Goal: Complete application form: Complete application form

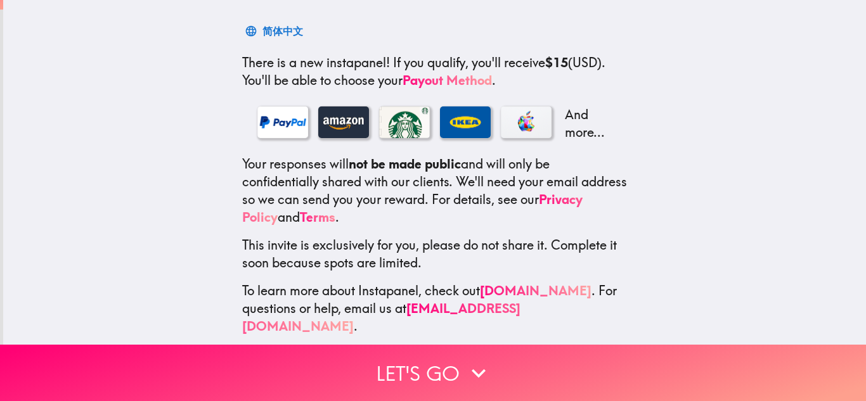
scroll to position [200, 0]
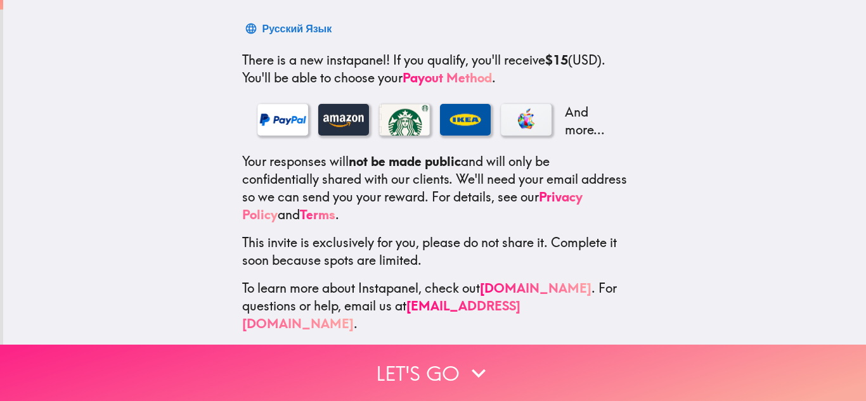
click at [441, 377] on button "Let's go" at bounding box center [433, 373] width 866 height 56
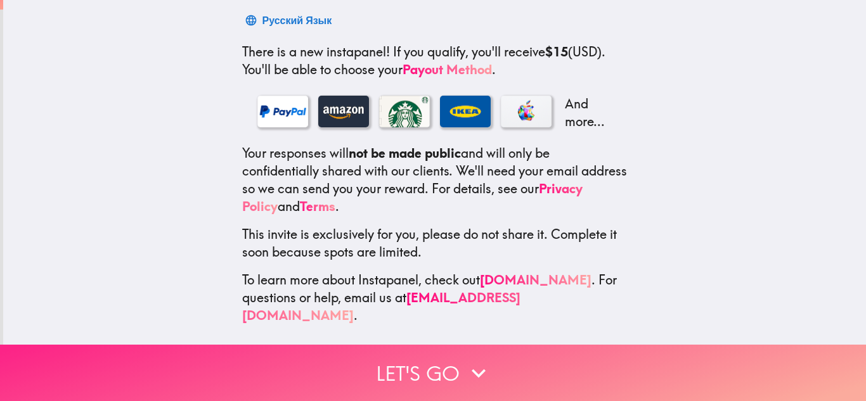
scroll to position [72, 0]
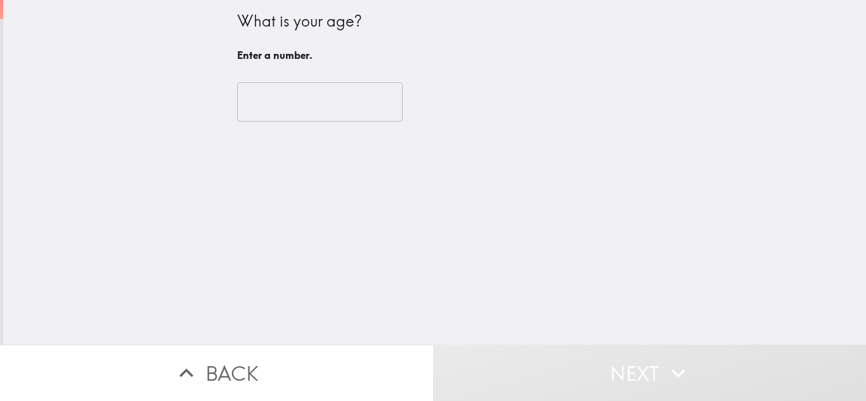
click at [315, 106] on input "number" at bounding box center [319, 101] width 165 height 39
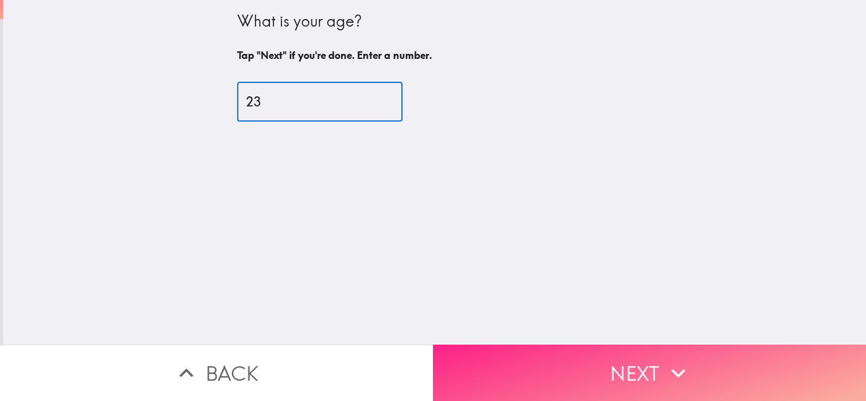
type input "23"
click at [639, 362] on button "Next" at bounding box center [649, 373] width 433 height 56
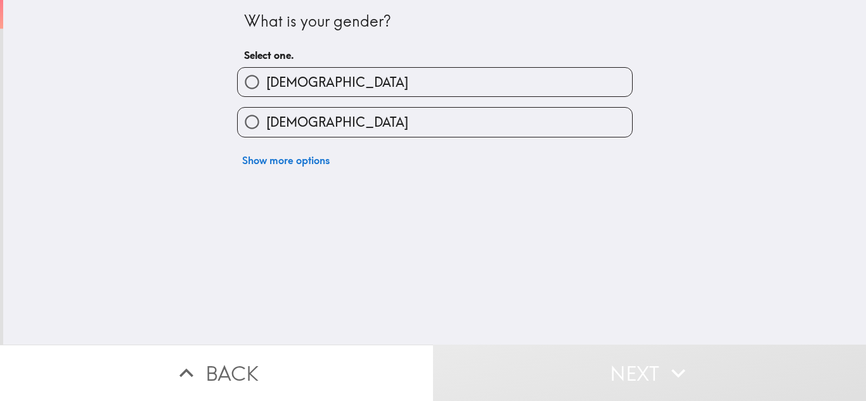
click at [492, 77] on label "[DEMOGRAPHIC_DATA]" at bounding box center [435, 82] width 394 height 29
click at [266, 77] on input "[DEMOGRAPHIC_DATA]" at bounding box center [252, 82] width 29 height 29
radio input "true"
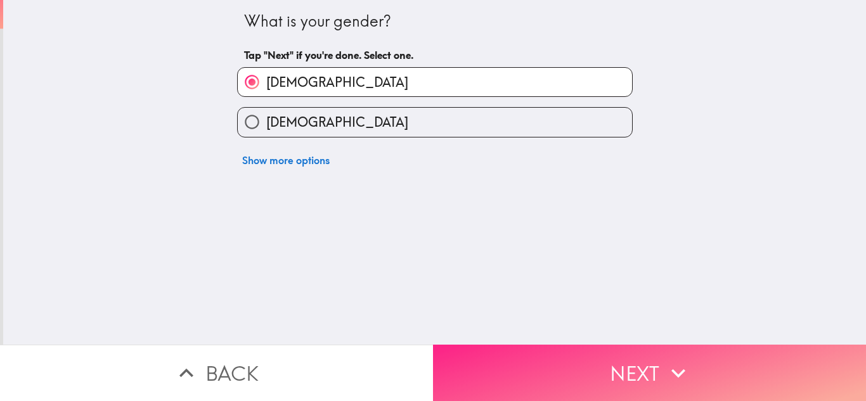
click at [607, 366] on button "Next" at bounding box center [649, 373] width 433 height 56
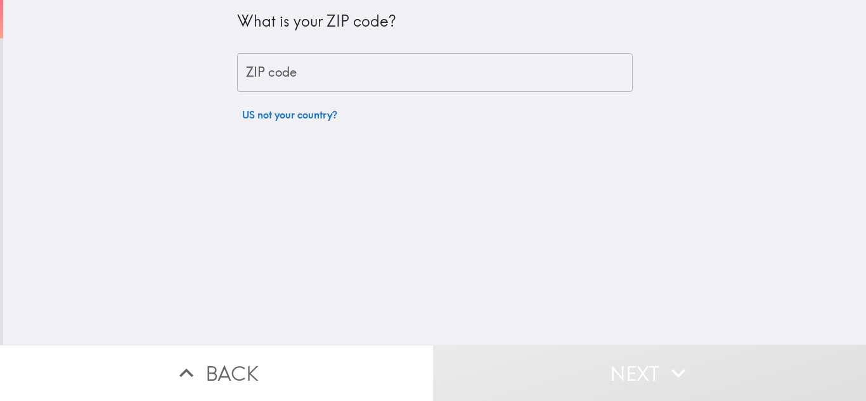
click at [479, 76] on input "ZIP code" at bounding box center [435, 72] width 396 height 39
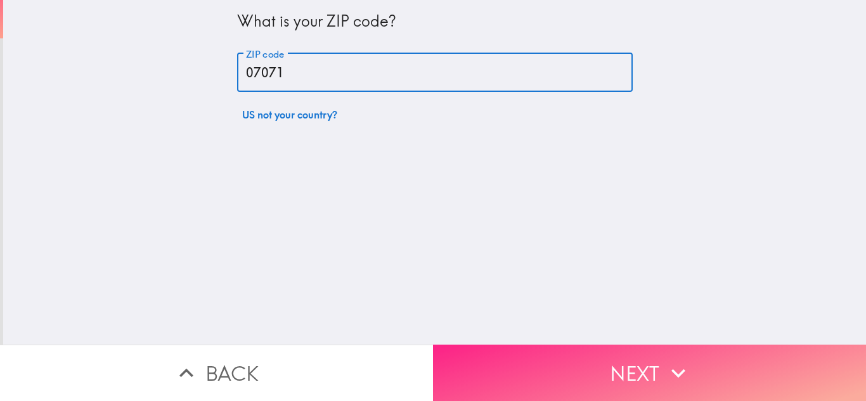
type input "07071"
click at [606, 367] on button "Next" at bounding box center [649, 373] width 433 height 56
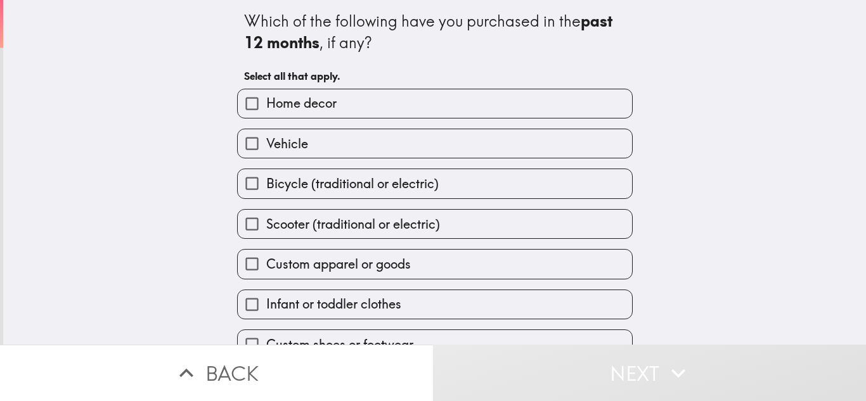
click at [439, 110] on label "Home decor" at bounding box center [435, 103] width 394 height 29
click at [266, 110] on input "Home decor" at bounding box center [252, 103] width 29 height 29
checkbox input "true"
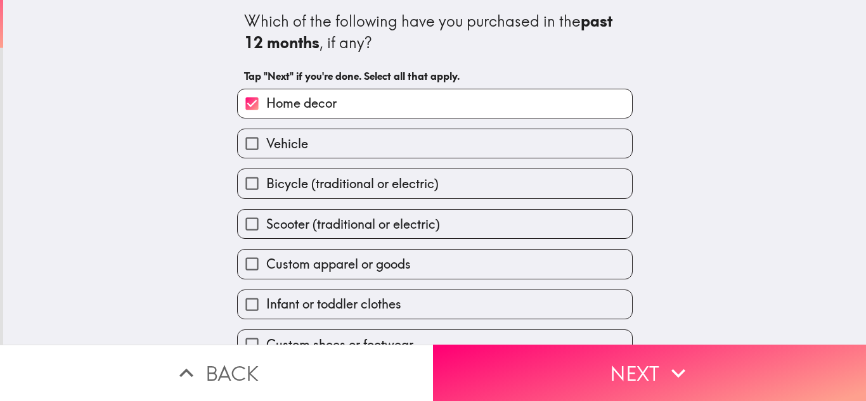
click at [389, 152] on label "Vehicle" at bounding box center [435, 143] width 394 height 29
click at [266, 152] on input "Vehicle" at bounding box center [252, 143] width 29 height 29
checkbox input "true"
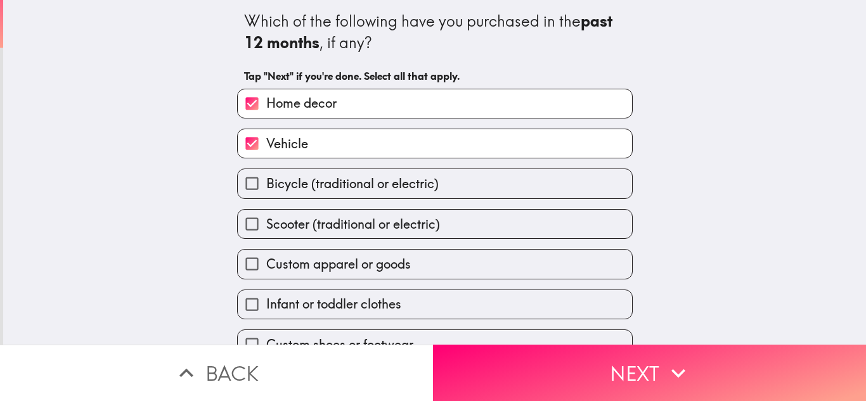
click at [417, 185] on span "Bicycle (traditional or electric)" at bounding box center [352, 184] width 172 height 18
click at [266, 185] on input "Bicycle (traditional or electric)" at bounding box center [252, 183] width 29 height 29
checkbox input "true"
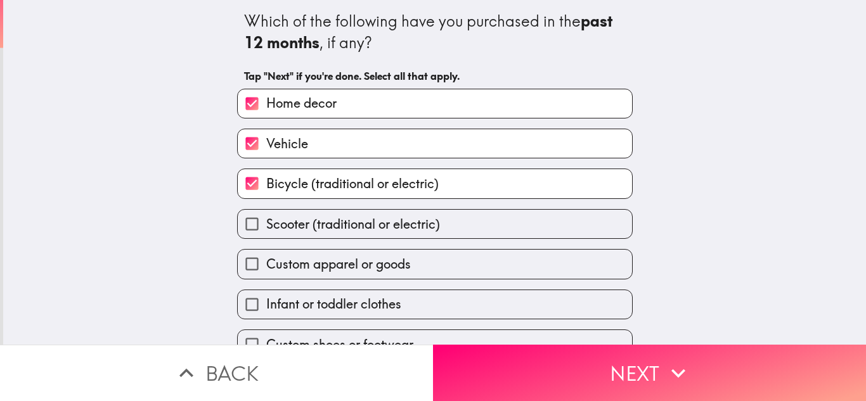
click at [408, 274] on label "Custom apparel or goods" at bounding box center [435, 264] width 394 height 29
click at [266, 274] on input "Custom apparel or goods" at bounding box center [252, 264] width 29 height 29
checkbox input "true"
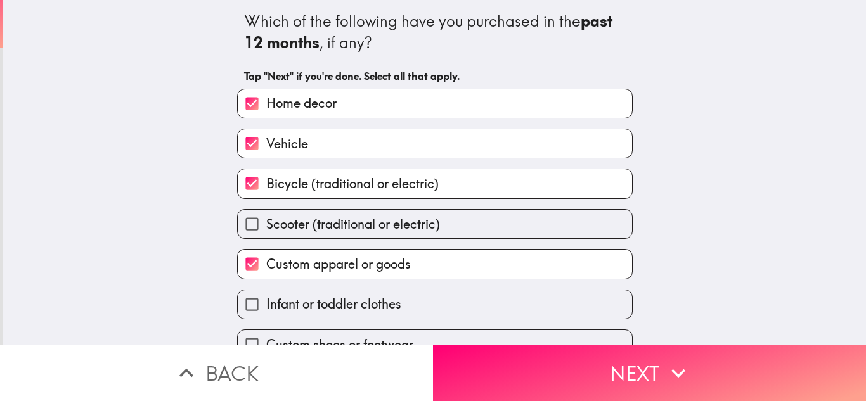
scroll to position [65, 0]
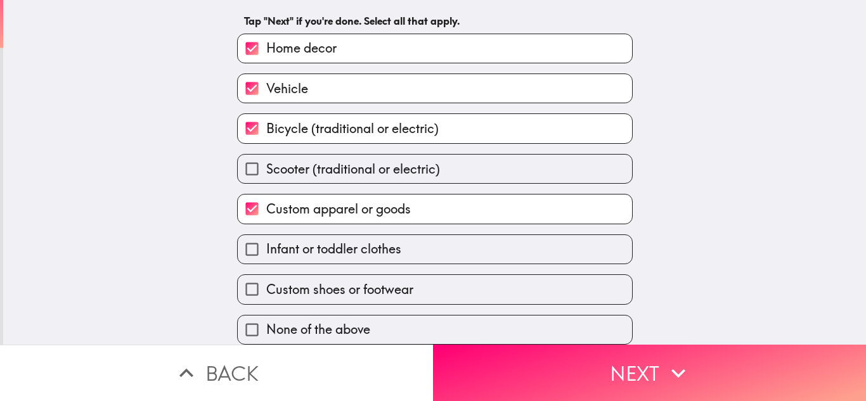
click at [444, 245] on label "Infant or toddler clothes" at bounding box center [435, 249] width 394 height 29
click at [266, 245] on input "Infant or toddler clothes" at bounding box center [252, 249] width 29 height 29
checkbox input "true"
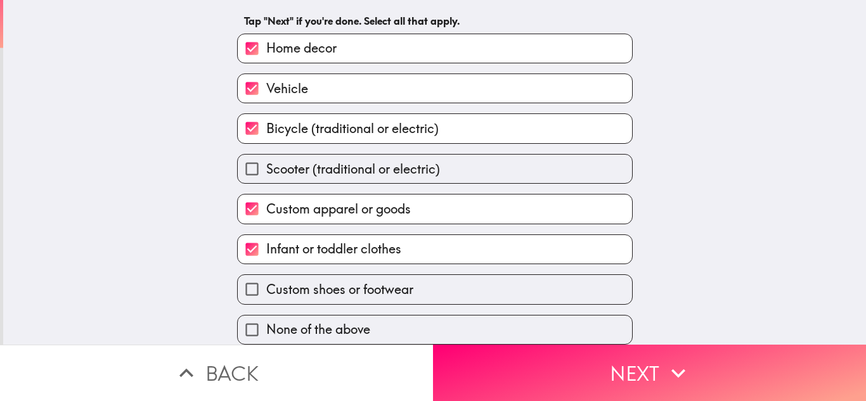
click at [412, 285] on label "Custom shoes or footwear" at bounding box center [435, 289] width 394 height 29
click at [266, 285] on input "Custom shoes or footwear" at bounding box center [252, 289] width 29 height 29
checkbox input "true"
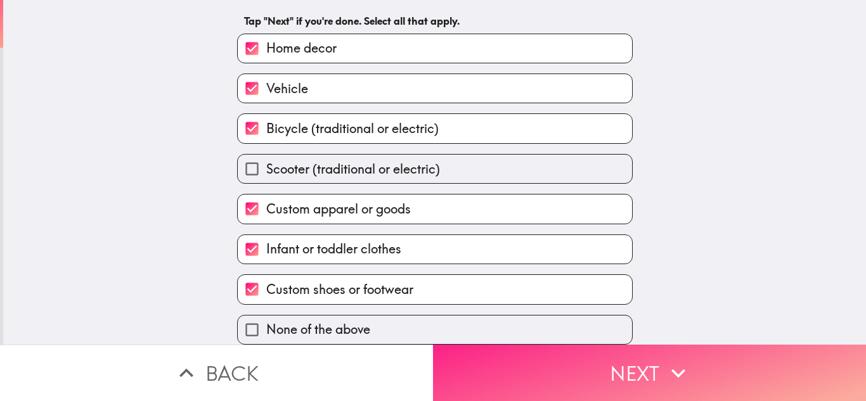
click at [559, 368] on button "Next" at bounding box center [649, 373] width 433 height 56
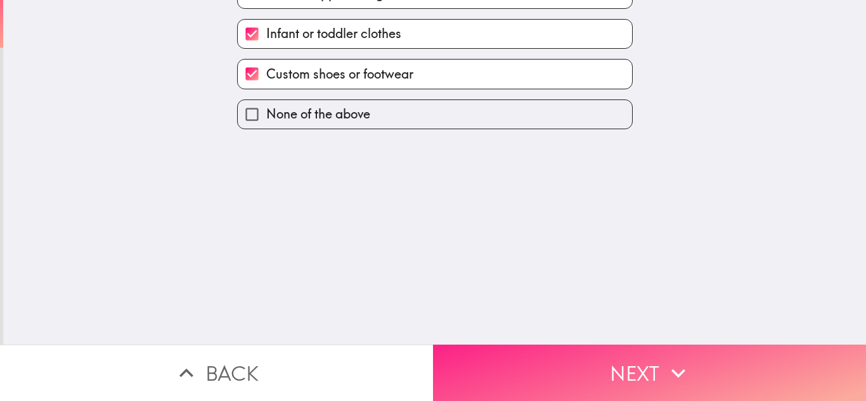
scroll to position [0, 0]
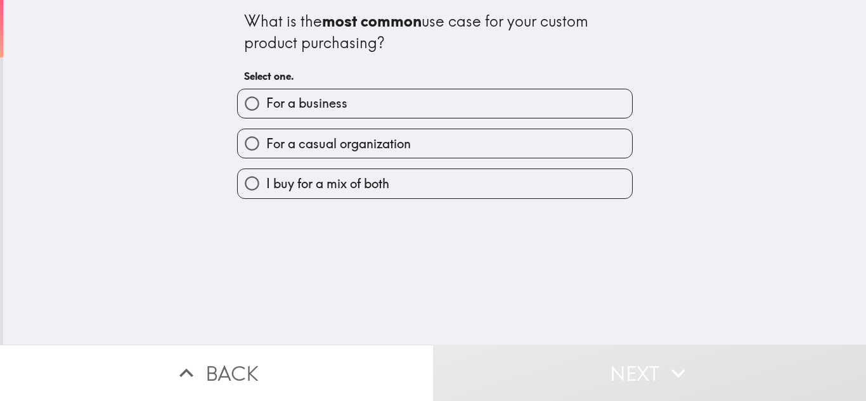
click at [461, 185] on label "I buy for a mix of both" at bounding box center [435, 183] width 394 height 29
click at [266, 185] on input "I buy for a mix of both" at bounding box center [252, 183] width 29 height 29
radio input "true"
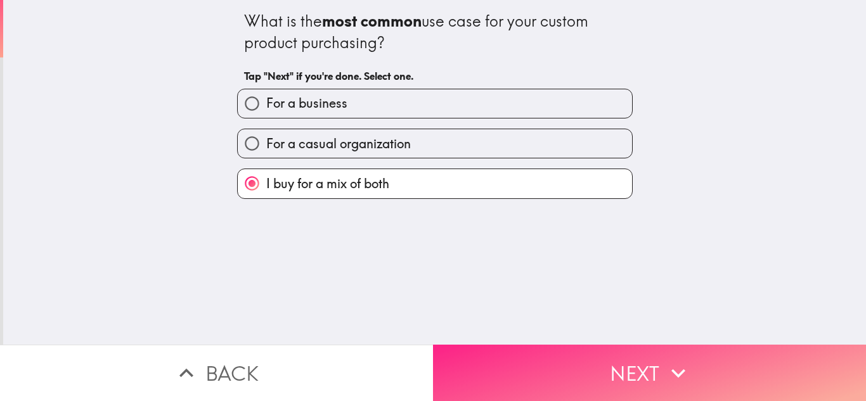
click at [578, 371] on button "Next" at bounding box center [649, 373] width 433 height 56
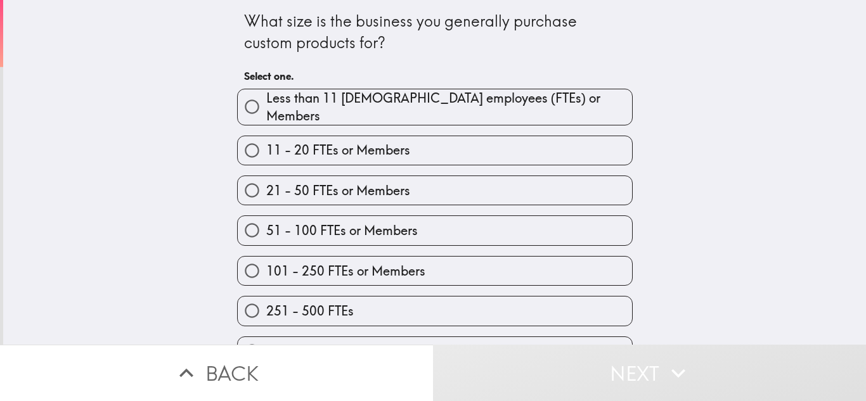
click at [436, 148] on label "11 - 20 FTEs or Members" at bounding box center [435, 150] width 394 height 29
click at [266, 148] on input "11 - 20 FTEs or Members" at bounding box center [252, 150] width 29 height 29
radio input "true"
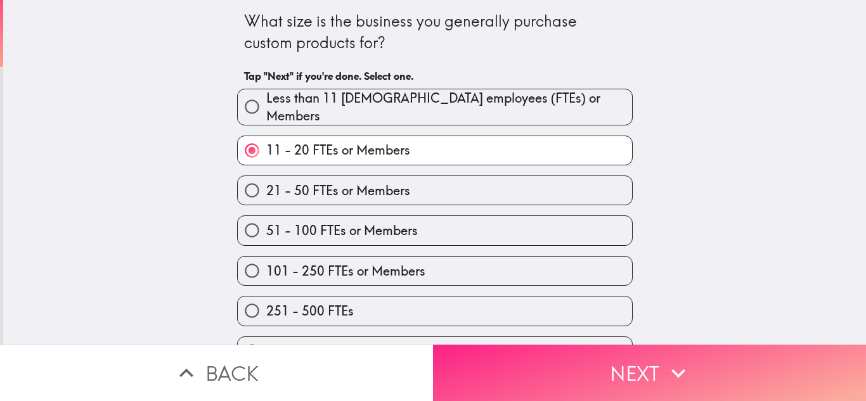
click at [528, 360] on button "Next" at bounding box center [649, 373] width 433 height 56
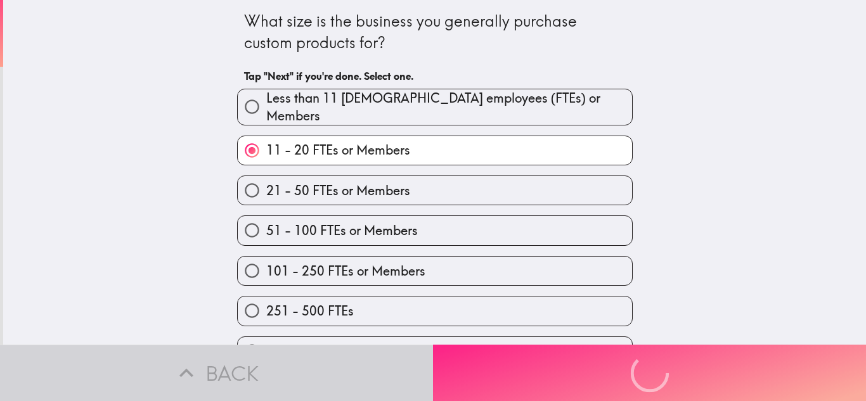
scroll to position [25, 0]
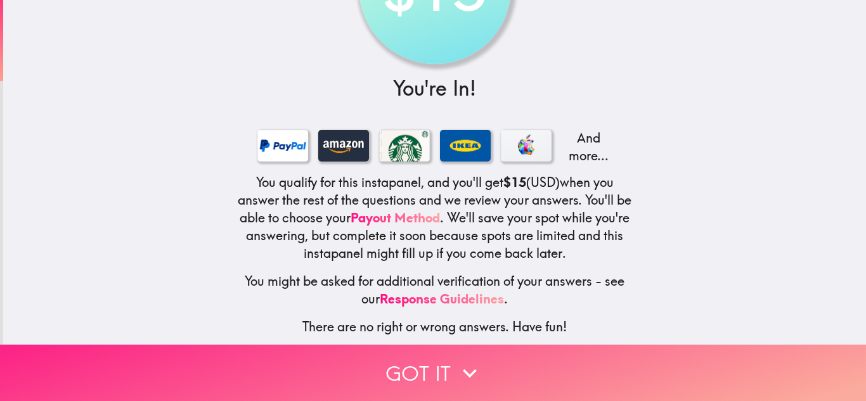
scroll to position [119, 0]
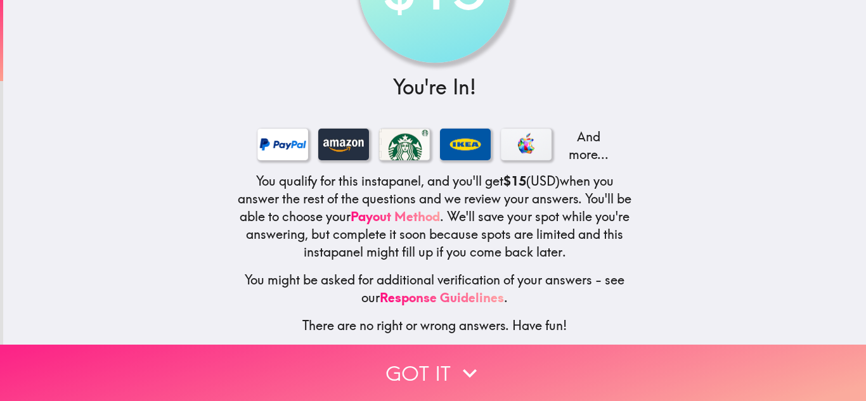
click at [469, 370] on icon "button" at bounding box center [470, 374] width 28 height 28
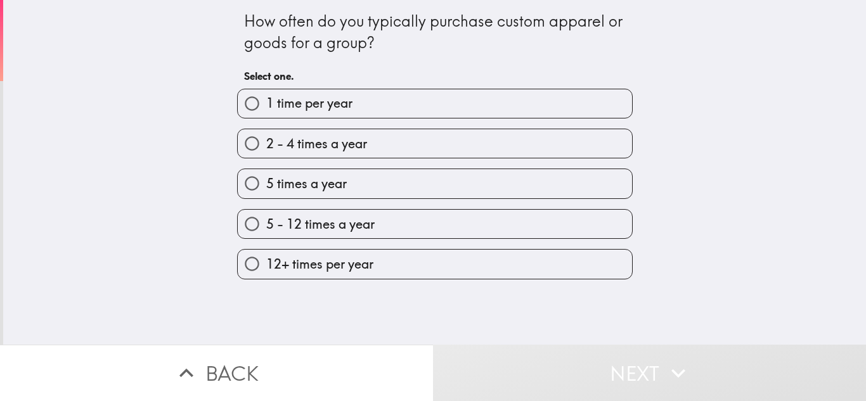
scroll to position [0, 0]
click at [379, 277] on label "12+ times per year" at bounding box center [435, 264] width 394 height 29
click at [266, 277] on input "12+ times per year" at bounding box center [252, 264] width 29 height 29
radio input "true"
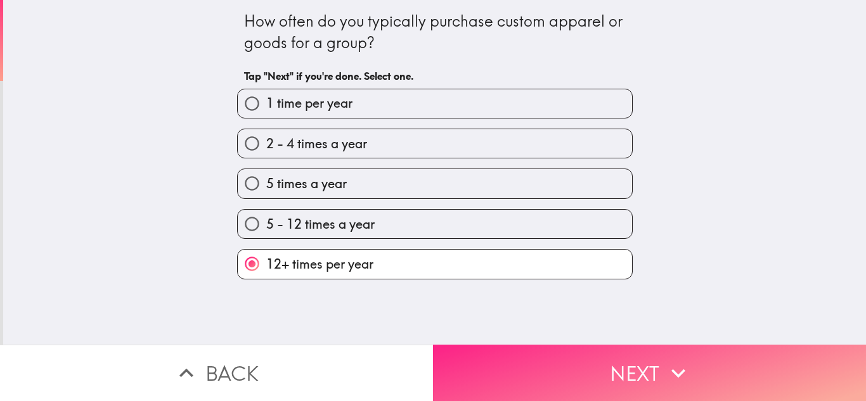
click at [589, 362] on button "Next" at bounding box center [649, 373] width 433 height 56
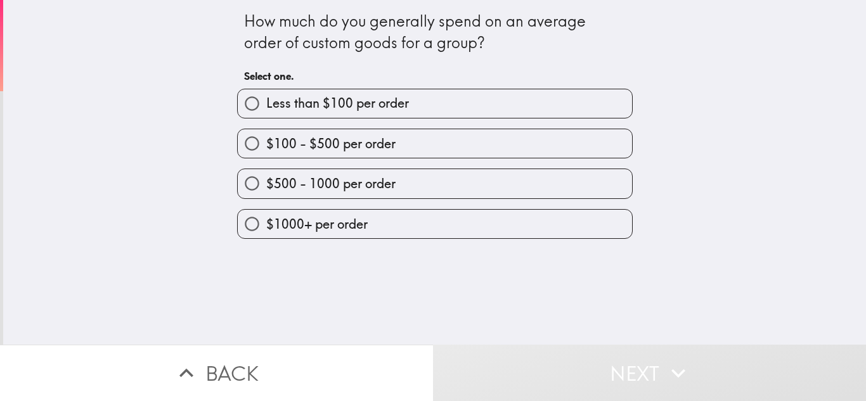
click at [385, 190] on span "$500 - 1000 per order" at bounding box center [330, 184] width 129 height 18
click at [266, 190] on input "$500 - 1000 per order" at bounding box center [252, 183] width 29 height 29
radio input "true"
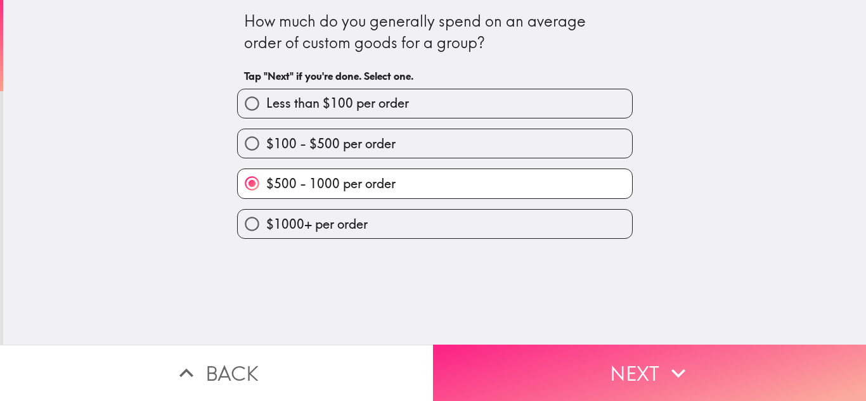
click at [562, 367] on button "Next" at bounding box center [649, 373] width 433 height 56
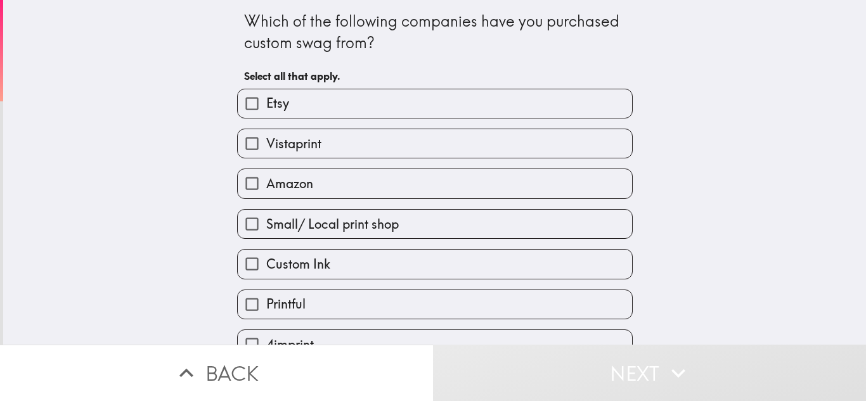
click at [401, 109] on label "Etsy" at bounding box center [435, 103] width 394 height 29
click at [266, 109] on input "Etsy" at bounding box center [252, 103] width 29 height 29
checkbox input "true"
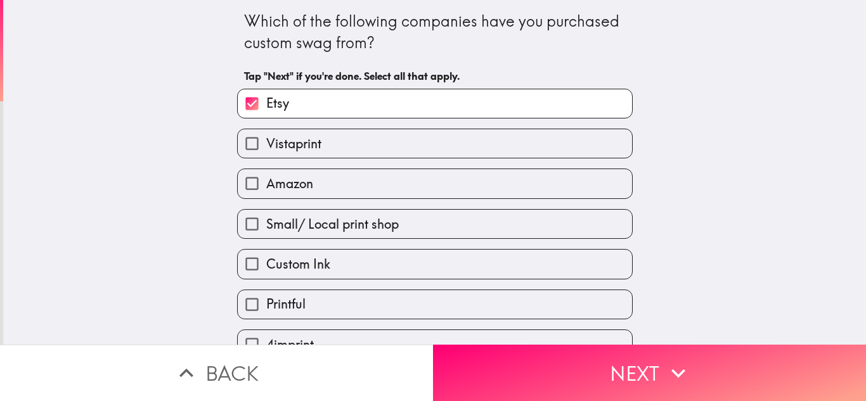
click at [375, 189] on label "Amazon" at bounding box center [435, 183] width 394 height 29
click at [266, 189] on input "Amazon" at bounding box center [252, 183] width 29 height 29
checkbox input "true"
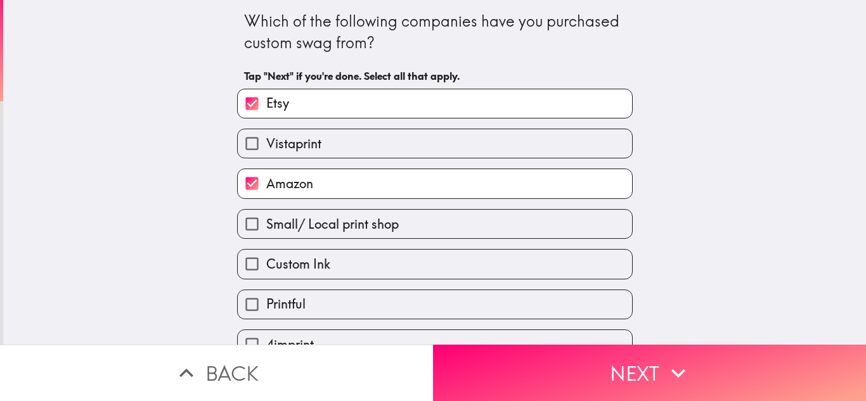
scroll to position [65, 0]
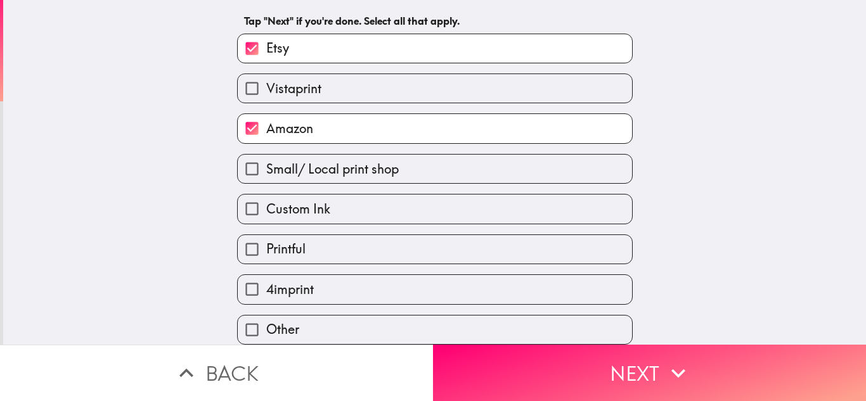
click at [344, 243] on label "Printful" at bounding box center [435, 249] width 394 height 29
click at [266, 243] on input "Printful" at bounding box center [252, 249] width 29 height 29
checkbox input "true"
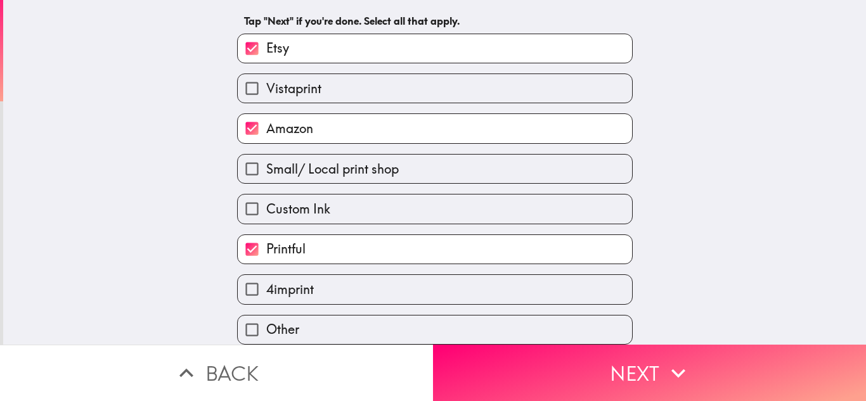
click at [352, 205] on label "Custom Ink" at bounding box center [435, 209] width 394 height 29
click at [266, 205] on input "Custom Ink" at bounding box center [252, 209] width 29 height 29
checkbox input "true"
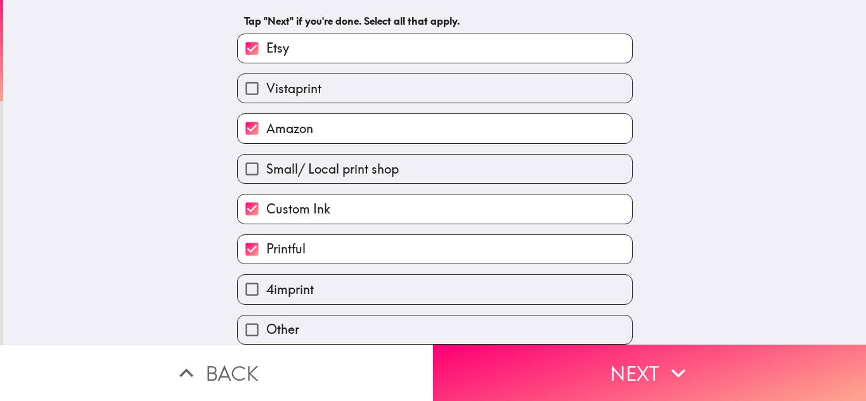
click at [351, 74] on label "Vistaprint" at bounding box center [435, 88] width 394 height 29
click at [266, 74] on input "Vistaprint" at bounding box center [252, 88] width 29 height 29
checkbox input "true"
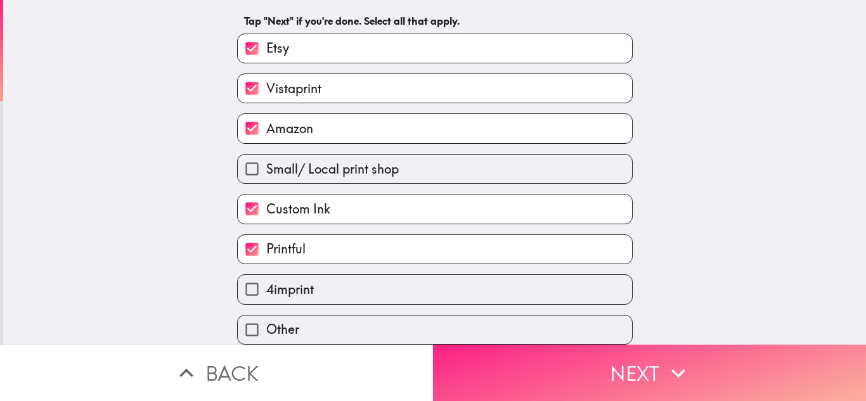
click at [554, 370] on button "Next" at bounding box center [649, 373] width 433 height 56
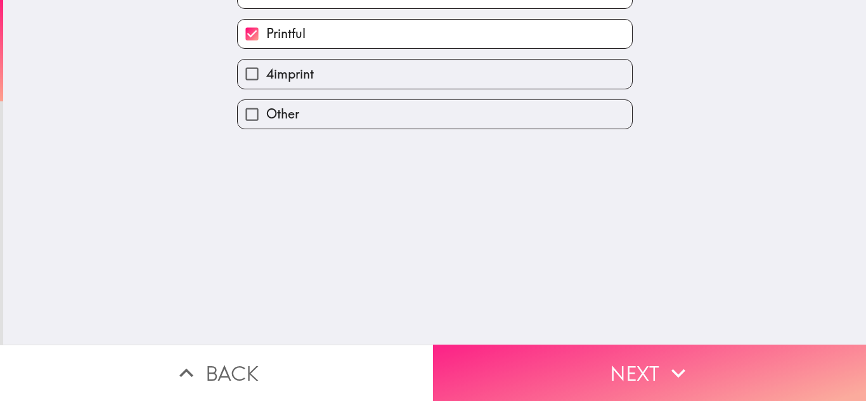
scroll to position [0, 0]
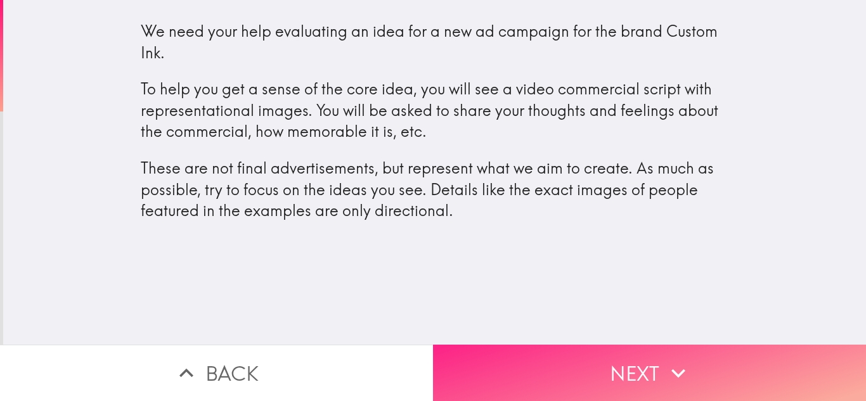
click at [602, 358] on button "Next" at bounding box center [649, 373] width 433 height 56
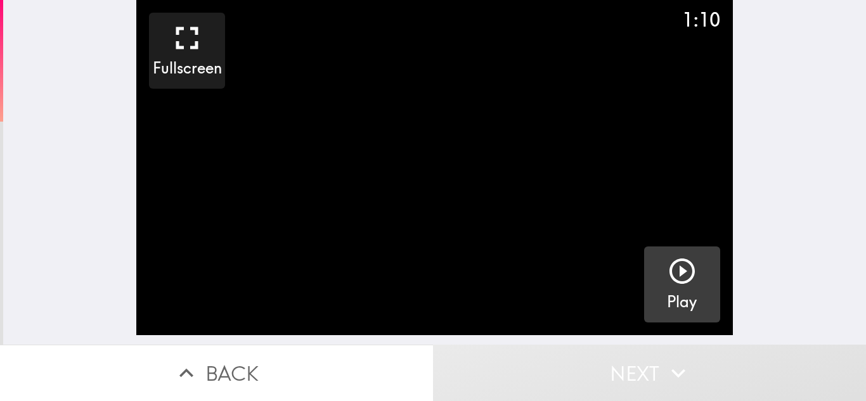
click at [675, 285] on icon "button" at bounding box center [682, 271] width 30 height 30
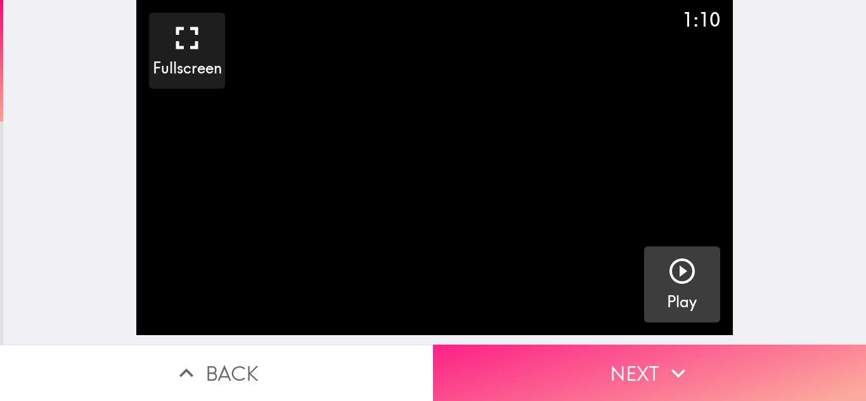
click at [627, 372] on button "Next" at bounding box center [649, 373] width 433 height 56
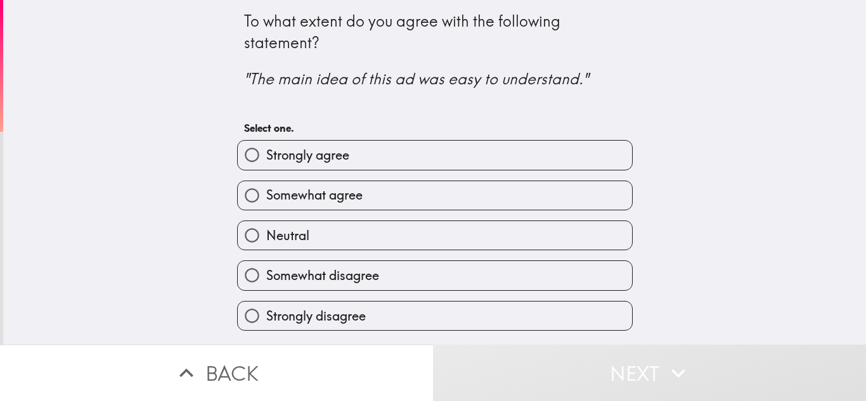
click at [439, 165] on label "Strongly agree" at bounding box center [435, 155] width 394 height 29
click at [266, 165] on input "Strongly agree" at bounding box center [252, 155] width 29 height 29
radio input "true"
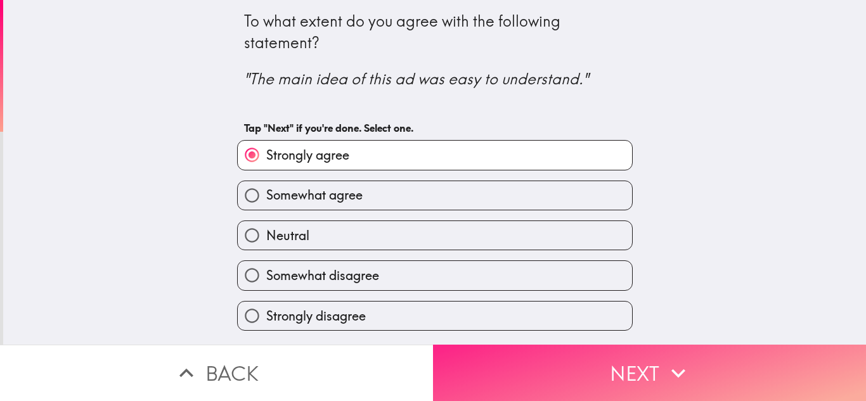
click at [591, 358] on button "Next" at bounding box center [649, 373] width 433 height 56
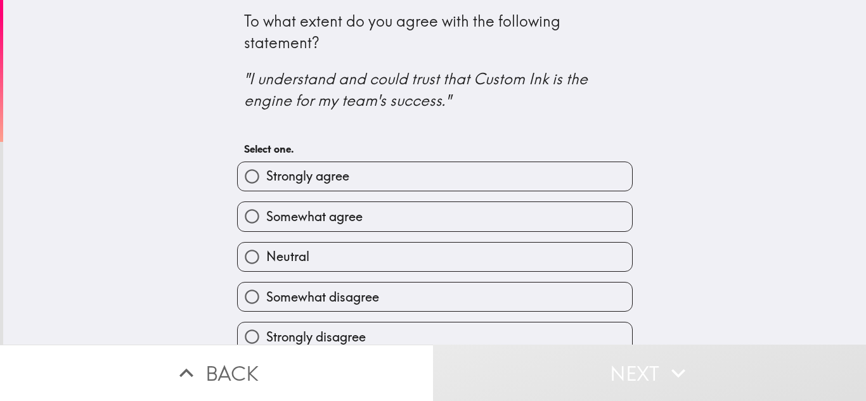
click at [479, 188] on label "Strongly agree" at bounding box center [435, 176] width 394 height 29
click at [266, 188] on input "Strongly agree" at bounding box center [252, 176] width 29 height 29
radio input "true"
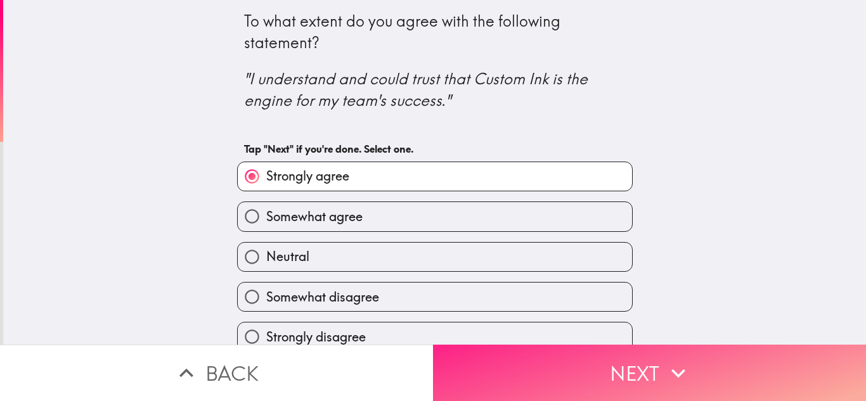
click at [575, 374] on button "Next" at bounding box center [649, 373] width 433 height 56
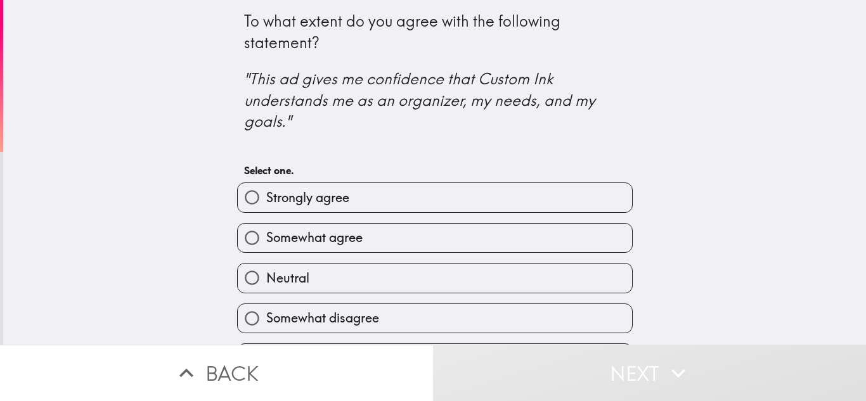
click at [493, 249] on label "Somewhat agree" at bounding box center [435, 238] width 394 height 29
click at [266, 249] on input "Somewhat agree" at bounding box center [252, 238] width 29 height 29
radio input "true"
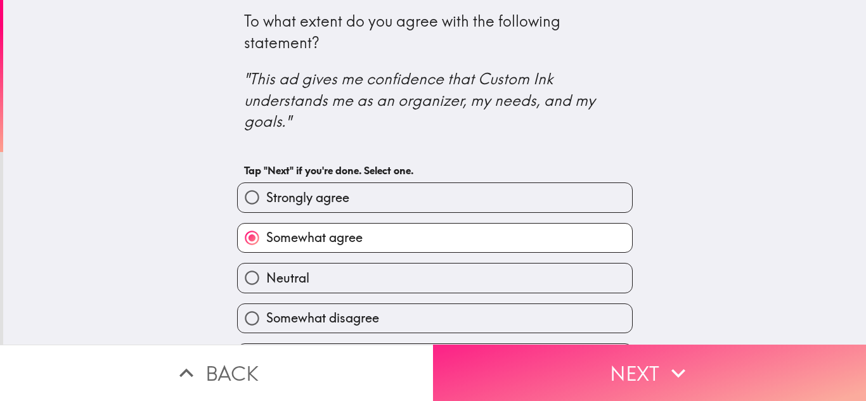
click at [572, 376] on button "Next" at bounding box center [649, 373] width 433 height 56
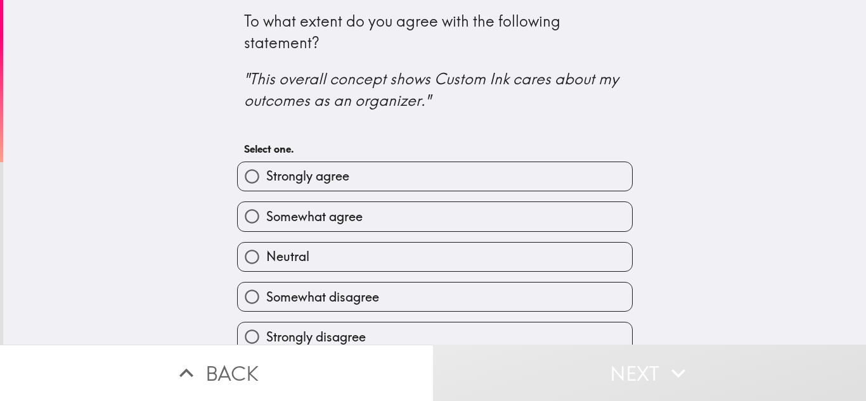
click at [519, 207] on label "Somewhat agree" at bounding box center [435, 216] width 394 height 29
click at [266, 207] on input "Somewhat agree" at bounding box center [252, 216] width 29 height 29
radio input "true"
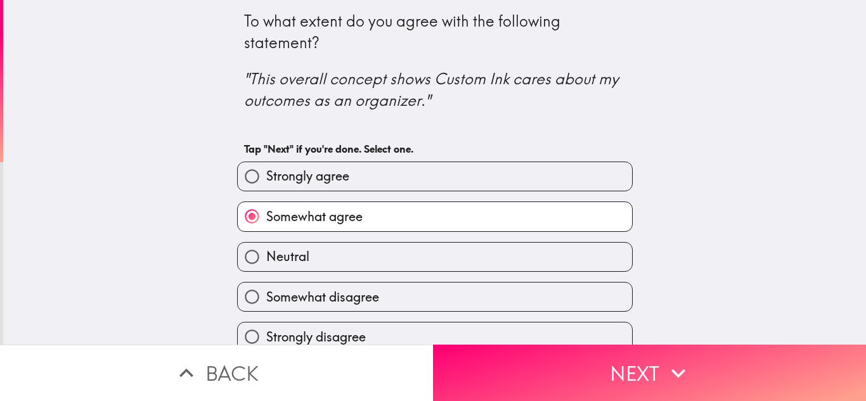
click at [513, 185] on label "Strongly agree" at bounding box center [435, 176] width 394 height 29
click at [266, 185] on input "Strongly agree" at bounding box center [252, 176] width 29 height 29
radio input "true"
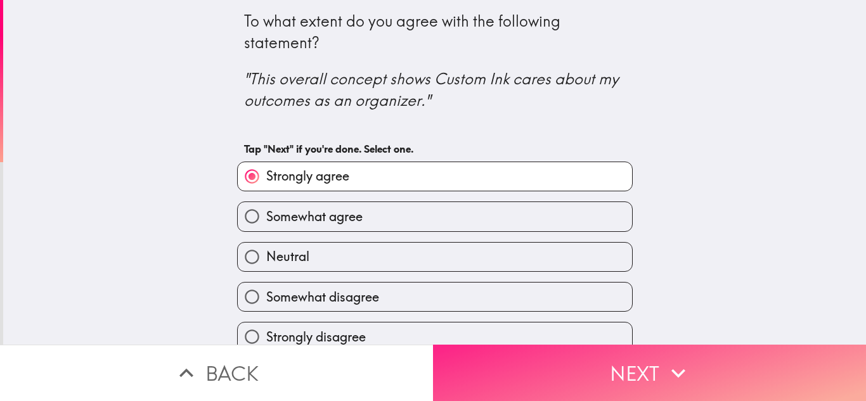
click at [555, 363] on button "Next" at bounding box center [649, 373] width 433 height 56
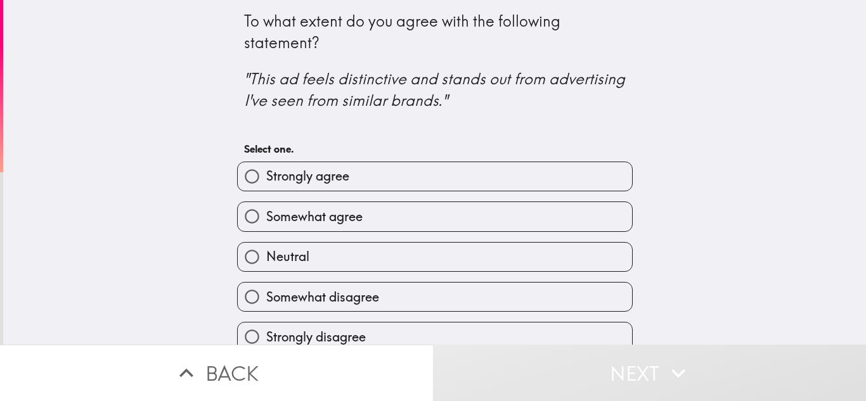
click at [453, 188] on label "Strongly agree" at bounding box center [435, 176] width 394 height 29
click at [266, 188] on input "Strongly agree" at bounding box center [252, 176] width 29 height 29
radio input "true"
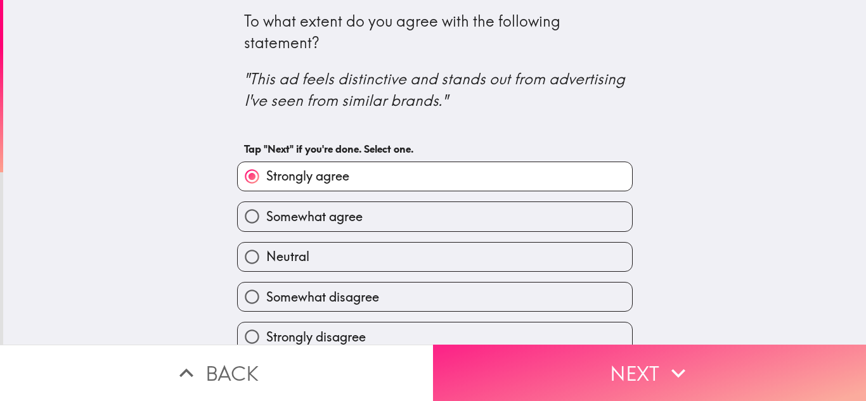
click at [522, 362] on button "Next" at bounding box center [649, 373] width 433 height 56
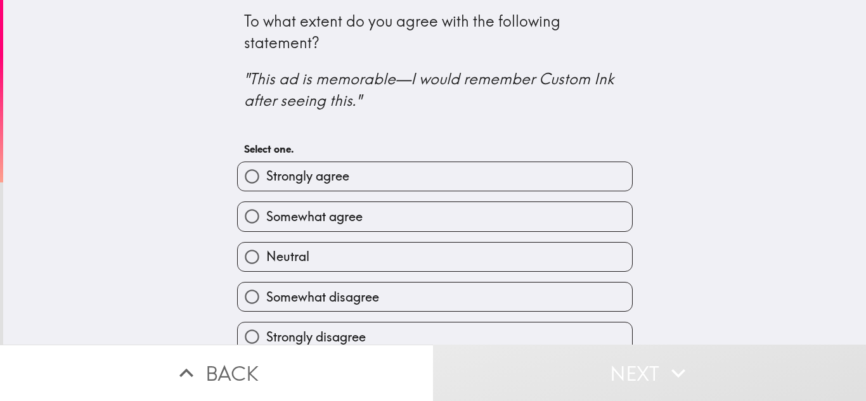
click at [458, 245] on label "Neutral" at bounding box center [435, 257] width 394 height 29
click at [266, 245] on input "Neutral" at bounding box center [252, 257] width 29 height 29
radio input "true"
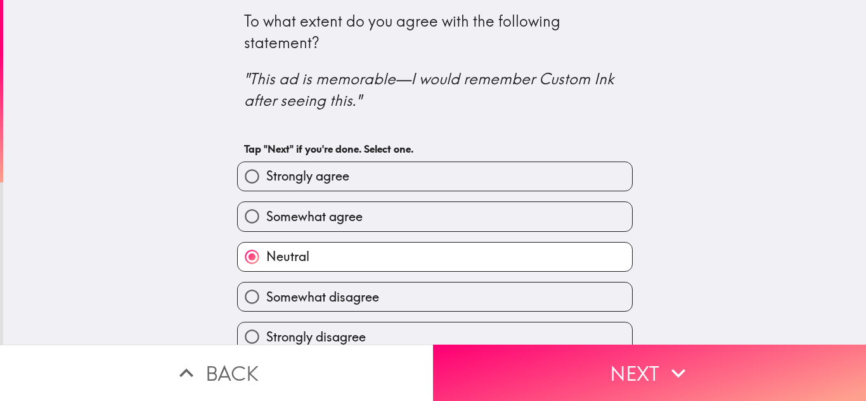
click at [465, 211] on label "Somewhat agree" at bounding box center [435, 216] width 394 height 29
click at [266, 211] on input "Somewhat agree" at bounding box center [252, 216] width 29 height 29
radio input "true"
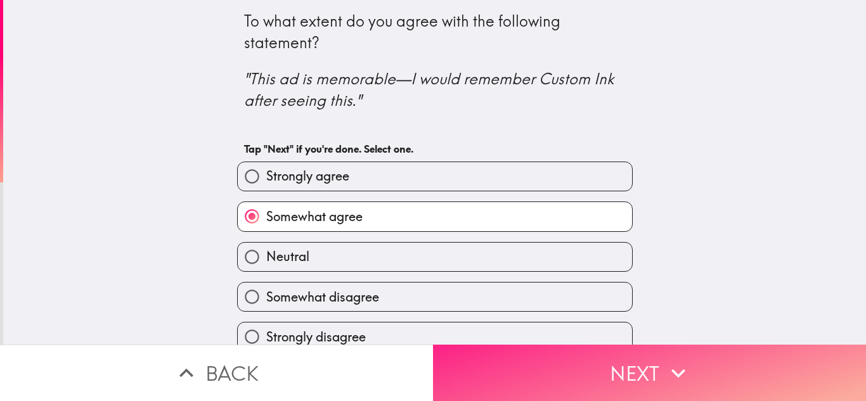
click at [527, 365] on button "Next" at bounding box center [649, 373] width 433 height 56
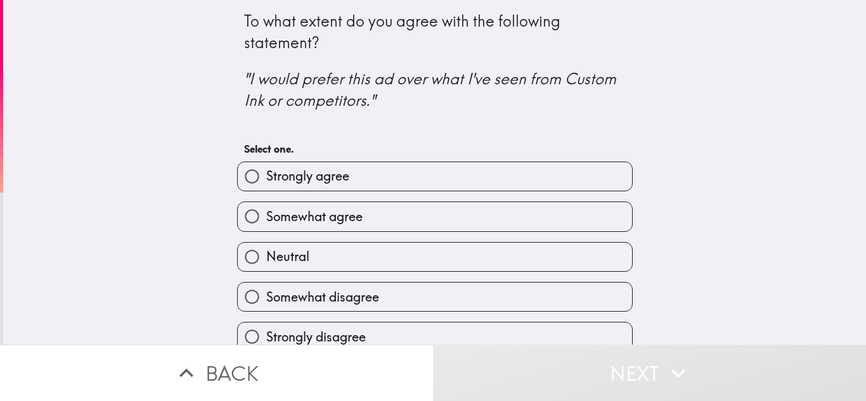
click at [448, 179] on label "Strongly agree" at bounding box center [435, 176] width 394 height 29
click at [266, 179] on input "Strongly agree" at bounding box center [252, 176] width 29 height 29
radio input "true"
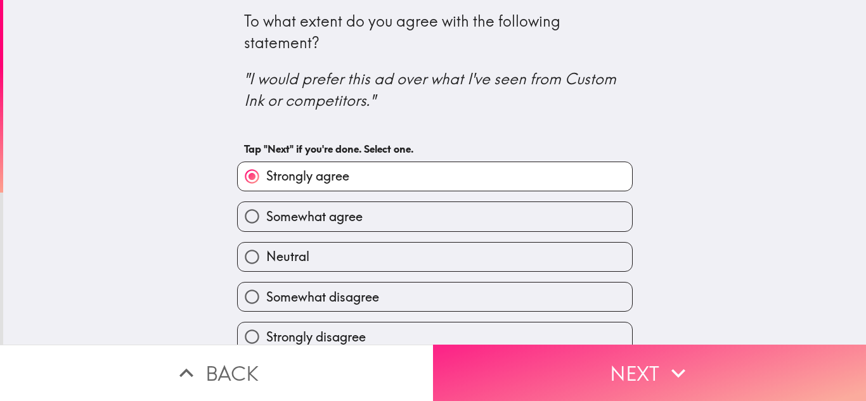
click at [579, 365] on button "Next" at bounding box center [649, 373] width 433 height 56
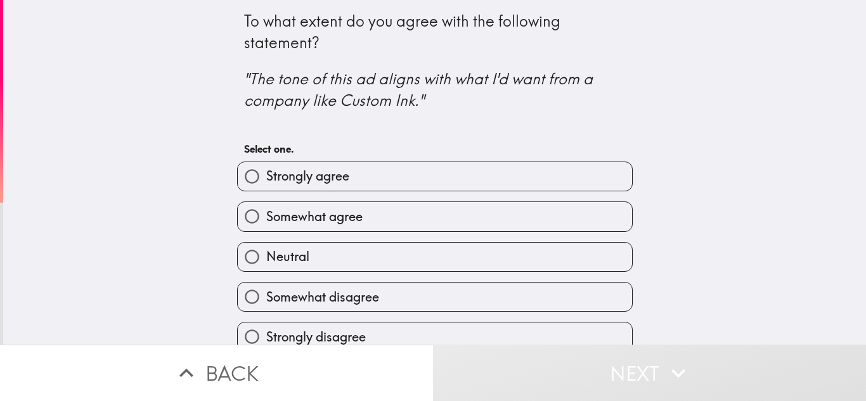
click at [488, 186] on label "Strongly agree" at bounding box center [435, 176] width 394 height 29
click at [266, 186] on input "Strongly agree" at bounding box center [252, 176] width 29 height 29
radio input "true"
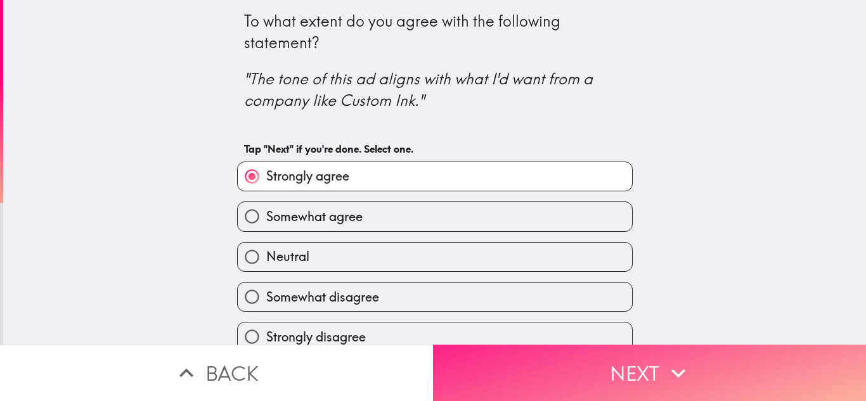
click at [562, 356] on button "Next" at bounding box center [649, 373] width 433 height 56
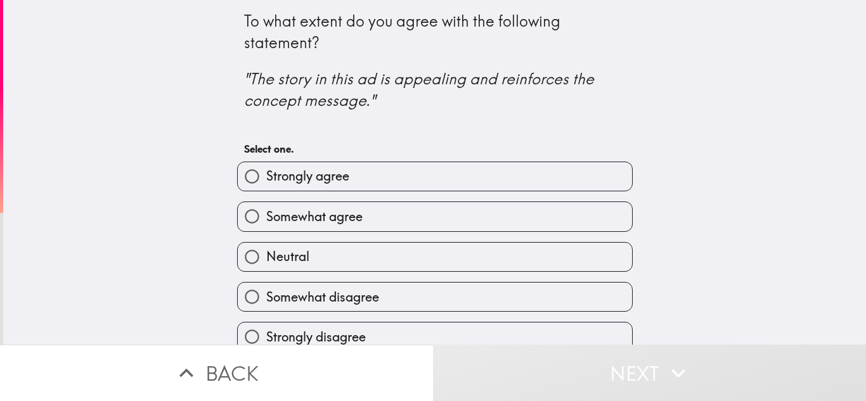
click at [536, 180] on label "Strongly agree" at bounding box center [435, 176] width 394 height 29
click at [266, 180] on input "Strongly agree" at bounding box center [252, 176] width 29 height 29
radio input "true"
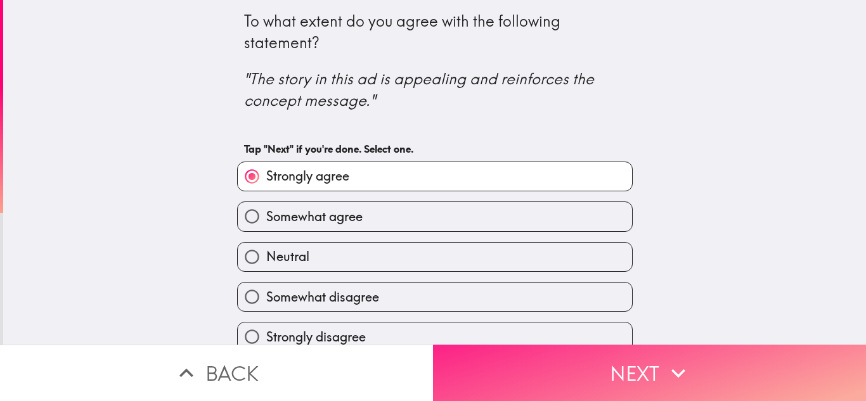
click at [569, 372] on button "Next" at bounding box center [649, 373] width 433 height 56
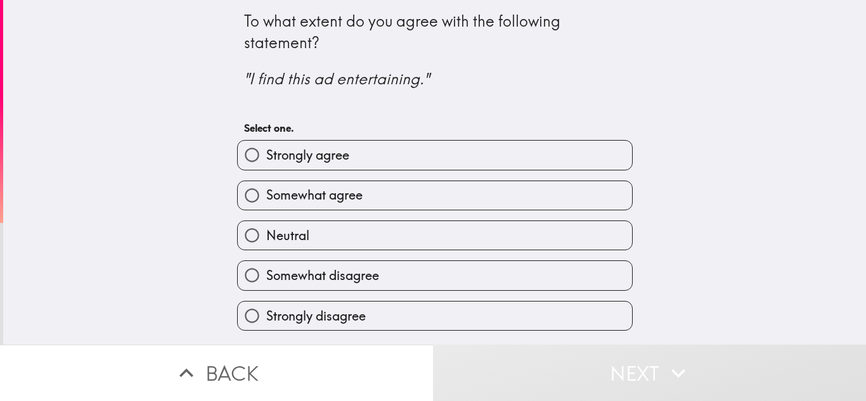
click at [439, 159] on label "Strongly agree" at bounding box center [435, 155] width 394 height 29
click at [266, 159] on input "Strongly agree" at bounding box center [252, 155] width 29 height 29
radio input "true"
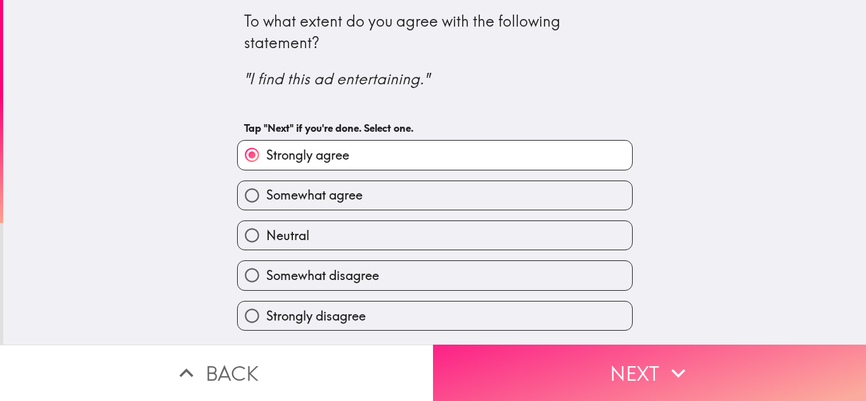
click at [531, 366] on button "Next" at bounding box center [649, 373] width 433 height 56
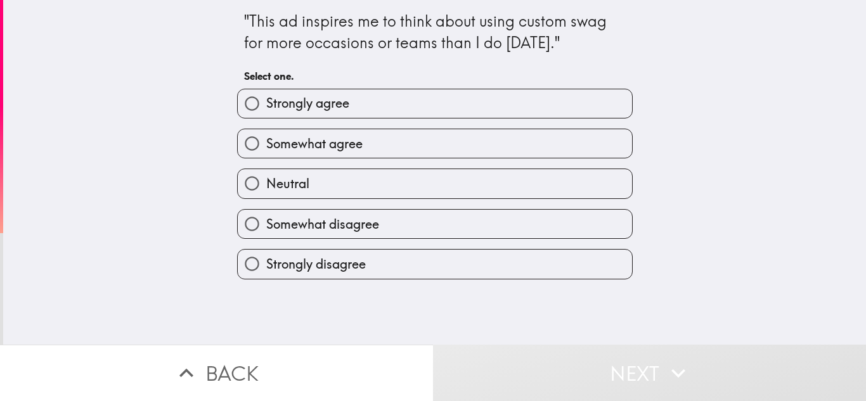
click at [497, 100] on label "Strongly agree" at bounding box center [435, 103] width 394 height 29
click at [266, 100] on input "Strongly agree" at bounding box center [252, 103] width 29 height 29
radio input "true"
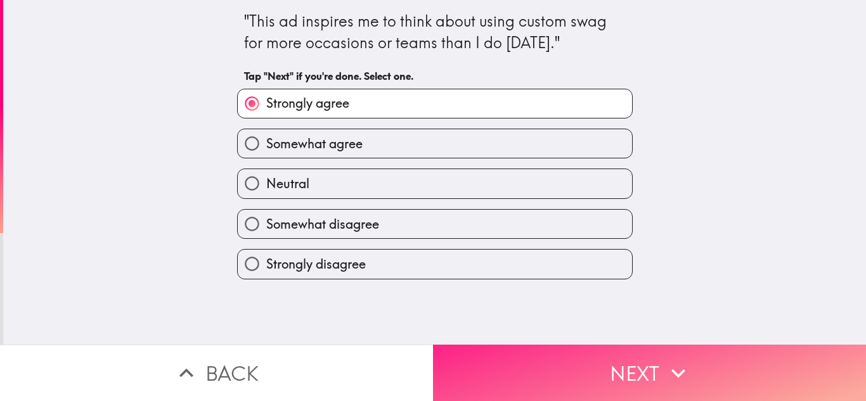
click at [571, 362] on button "Next" at bounding box center [649, 373] width 433 height 56
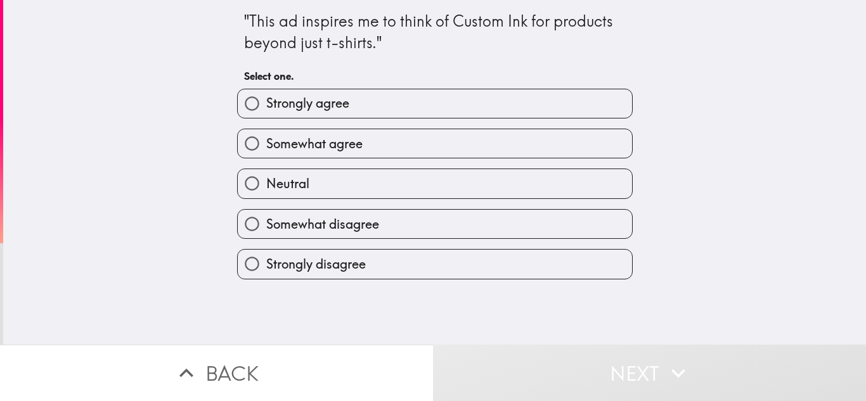
click at [415, 113] on label "Strongly agree" at bounding box center [435, 103] width 394 height 29
click at [266, 113] on input "Strongly agree" at bounding box center [252, 103] width 29 height 29
radio input "true"
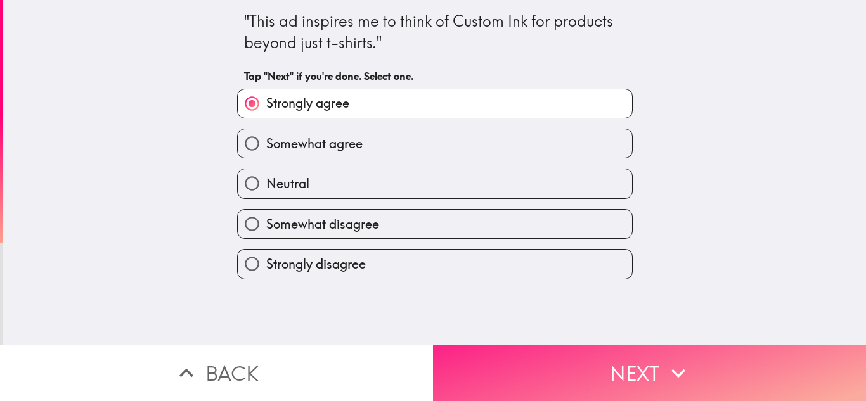
click at [529, 372] on button "Next" at bounding box center [649, 373] width 433 height 56
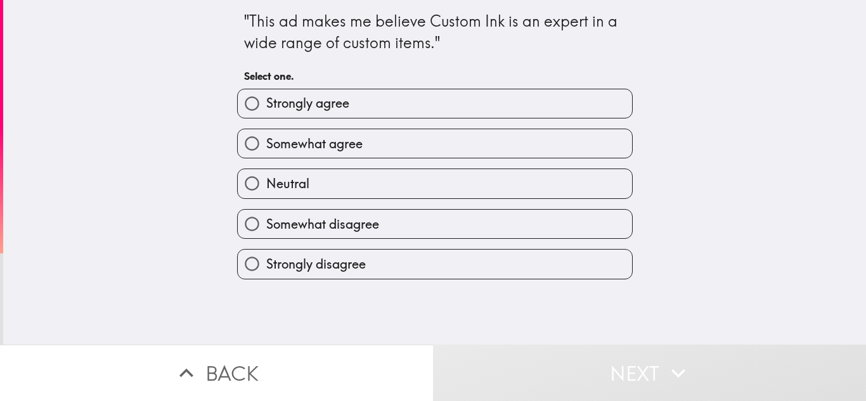
click at [408, 156] on label "Somewhat agree" at bounding box center [435, 143] width 394 height 29
click at [266, 156] on input "Somewhat agree" at bounding box center [252, 143] width 29 height 29
radio input "true"
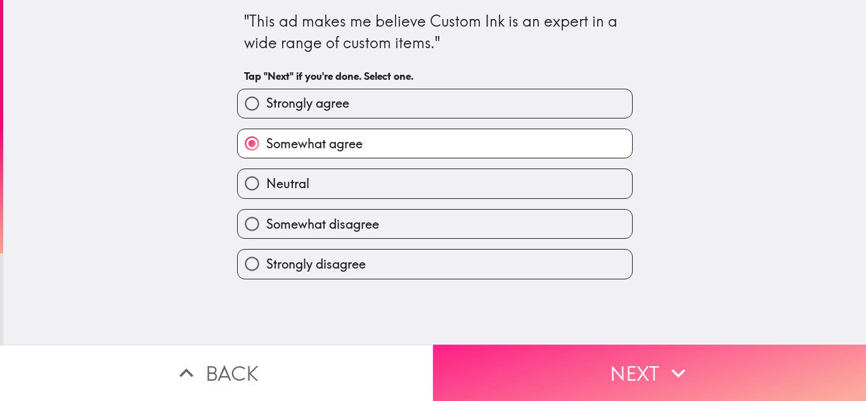
click at [541, 364] on button "Next" at bounding box center [649, 373] width 433 height 56
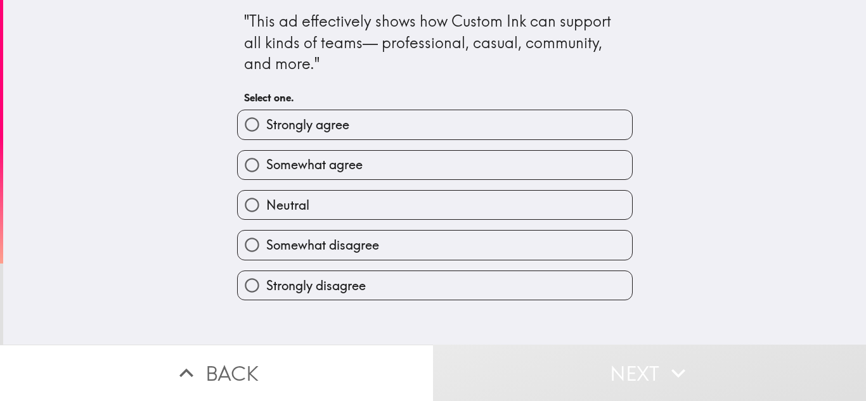
click at [462, 137] on label "Strongly agree" at bounding box center [435, 124] width 394 height 29
click at [266, 137] on input "Strongly agree" at bounding box center [252, 124] width 29 height 29
radio input "true"
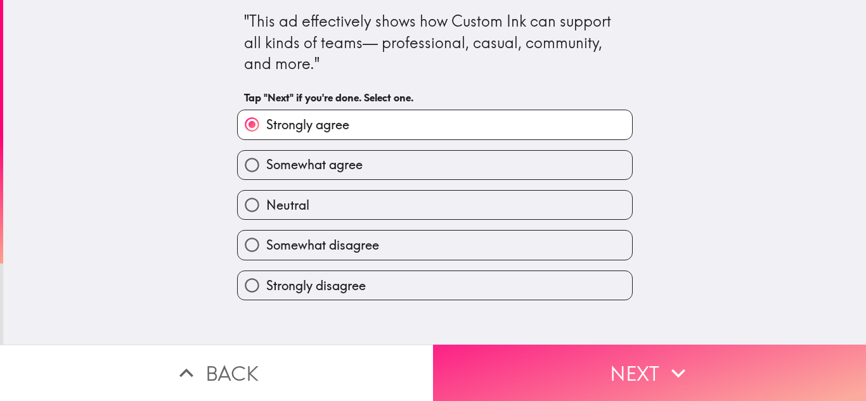
click at [537, 346] on button "Next" at bounding box center [649, 373] width 433 height 56
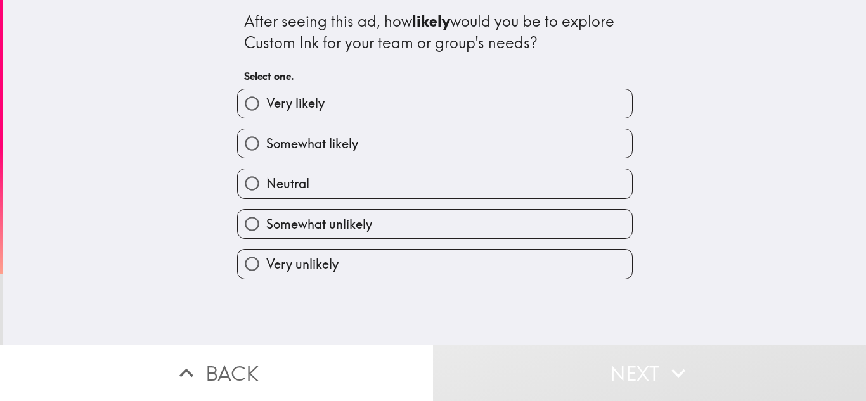
click at [500, 101] on label "Very likely" at bounding box center [435, 103] width 394 height 29
click at [266, 101] on input "Very likely" at bounding box center [252, 103] width 29 height 29
radio input "true"
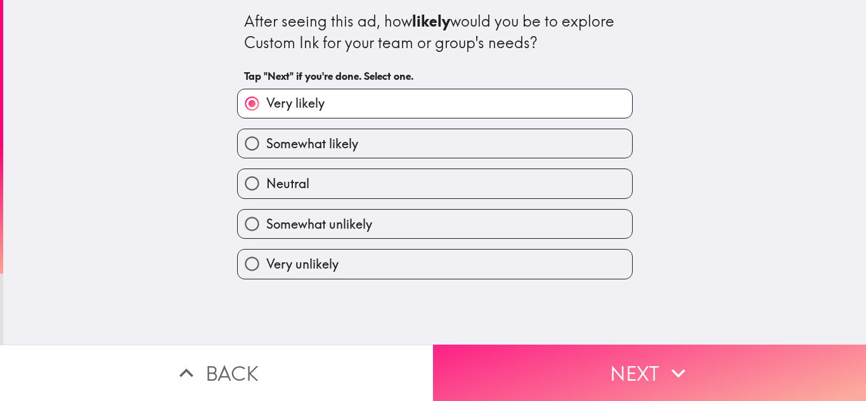
click at [557, 362] on button "Next" at bounding box center [649, 373] width 433 height 56
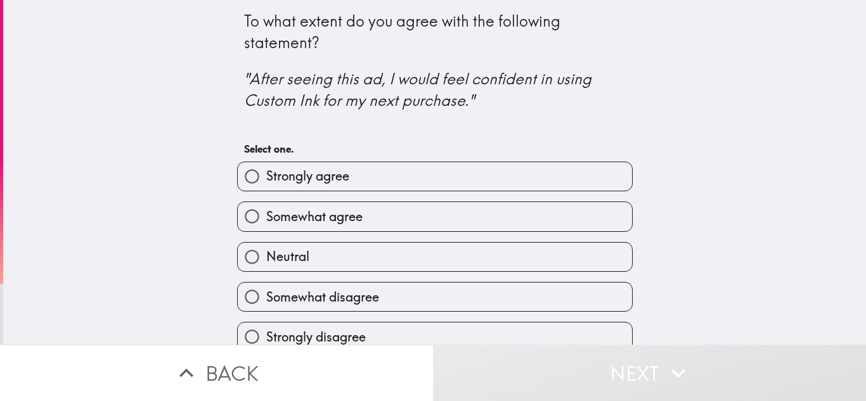
click at [464, 182] on label "Strongly agree" at bounding box center [435, 176] width 394 height 29
click at [266, 182] on input "Strongly agree" at bounding box center [252, 176] width 29 height 29
radio input "true"
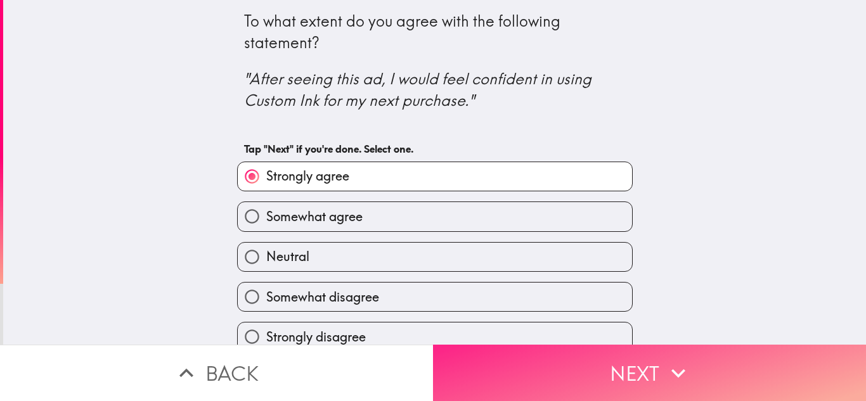
click at [531, 370] on button "Next" at bounding box center [649, 373] width 433 height 56
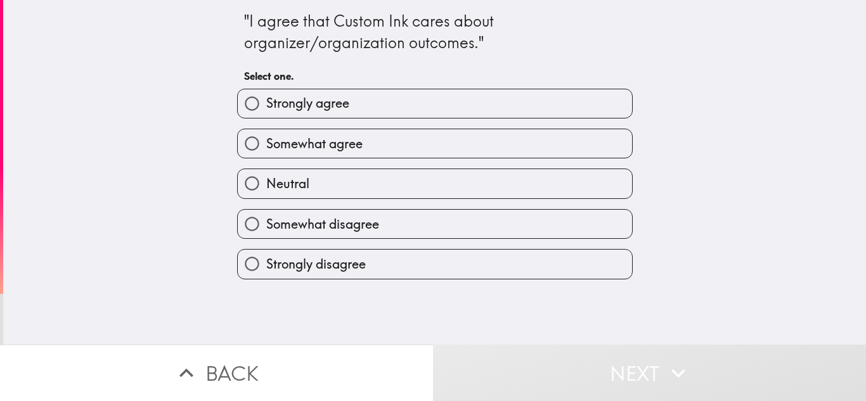
click at [510, 104] on label "Strongly agree" at bounding box center [435, 103] width 394 height 29
click at [266, 104] on input "Strongly agree" at bounding box center [252, 103] width 29 height 29
radio input "true"
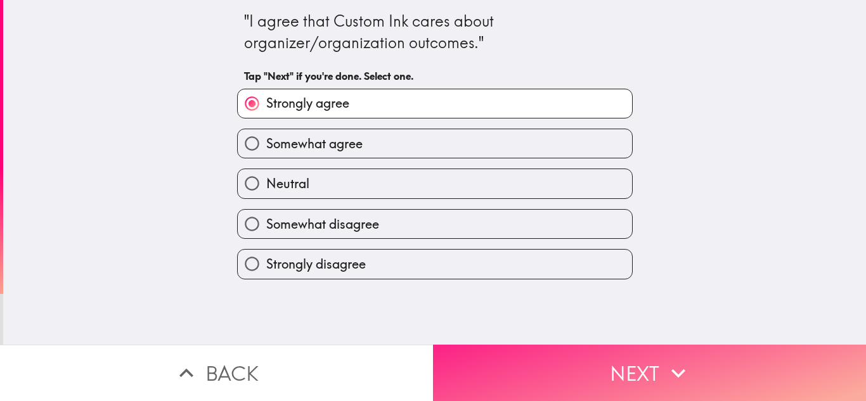
click at [535, 367] on button "Next" at bounding box center [649, 373] width 433 height 56
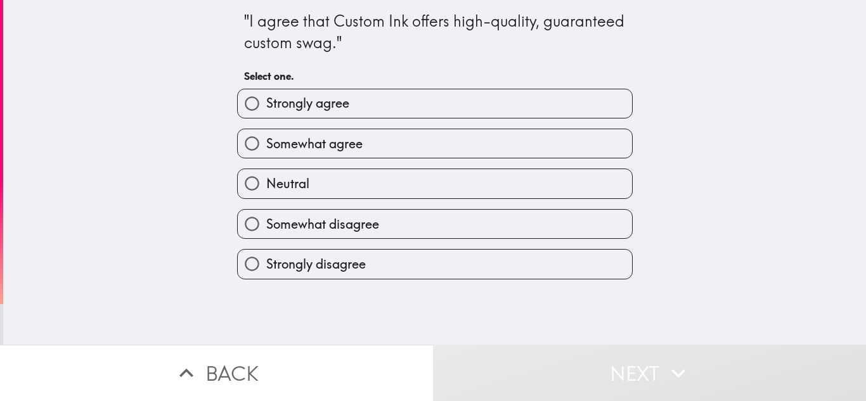
click at [444, 143] on label "Somewhat agree" at bounding box center [435, 143] width 394 height 29
click at [266, 143] on input "Somewhat agree" at bounding box center [252, 143] width 29 height 29
radio input "true"
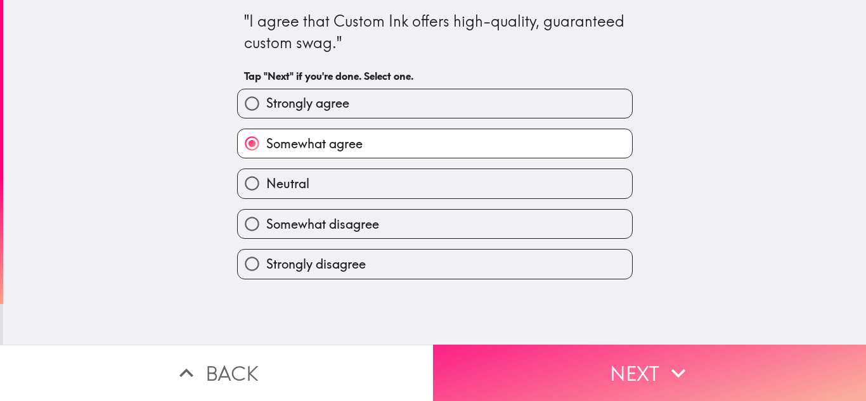
click at [555, 362] on button "Next" at bounding box center [649, 373] width 433 height 56
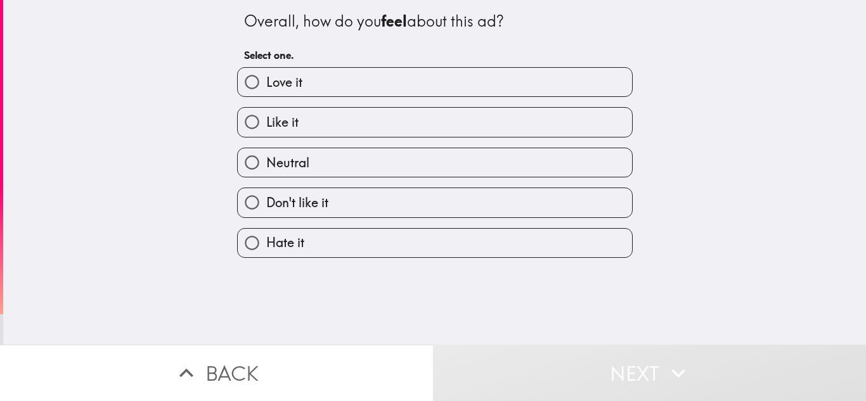
click at [422, 93] on label "Love it" at bounding box center [435, 82] width 394 height 29
click at [266, 93] on input "Love it" at bounding box center [252, 82] width 29 height 29
radio input "true"
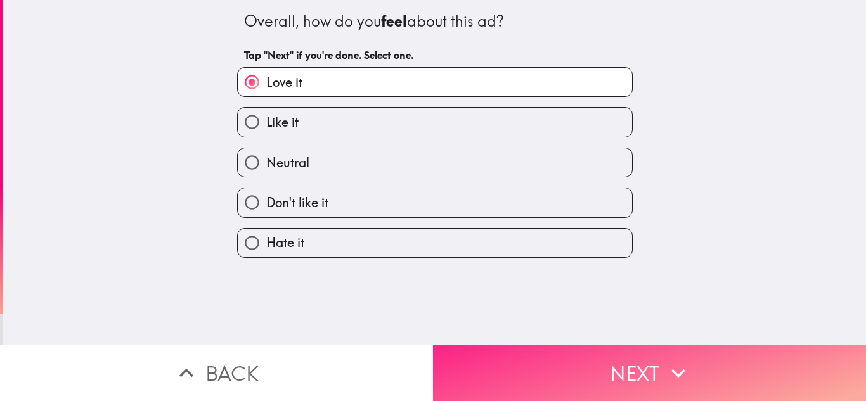
click at [504, 369] on button "Next" at bounding box center [649, 373] width 433 height 56
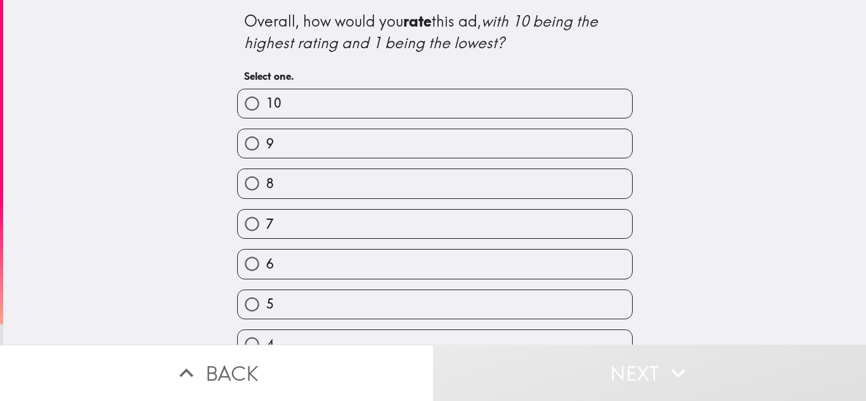
click at [452, 143] on label "9" at bounding box center [435, 143] width 394 height 29
click at [266, 143] on input "9" at bounding box center [252, 143] width 29 height 29
radio input "true"
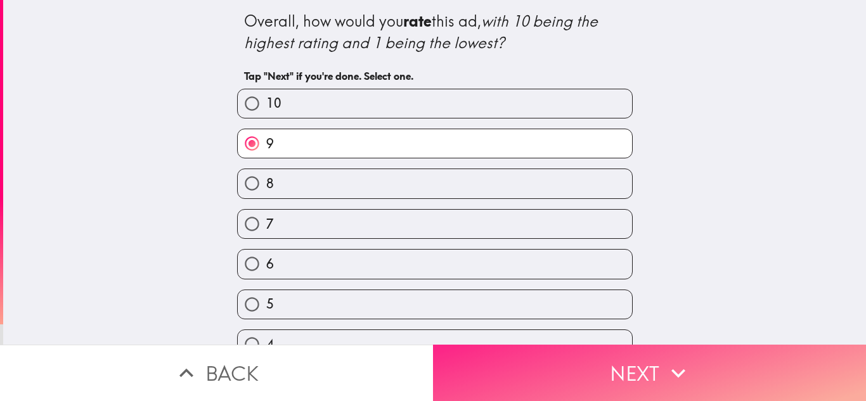
click at [549, 363] on button "Next" at bounding box center [649, 373] width 433 height 56
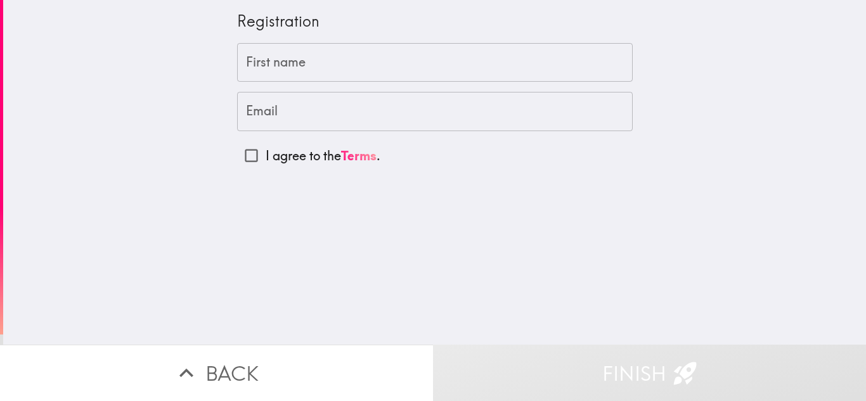
click at [361, 66] on input "First name" at bounding box center [435, 62] width 396 height 39
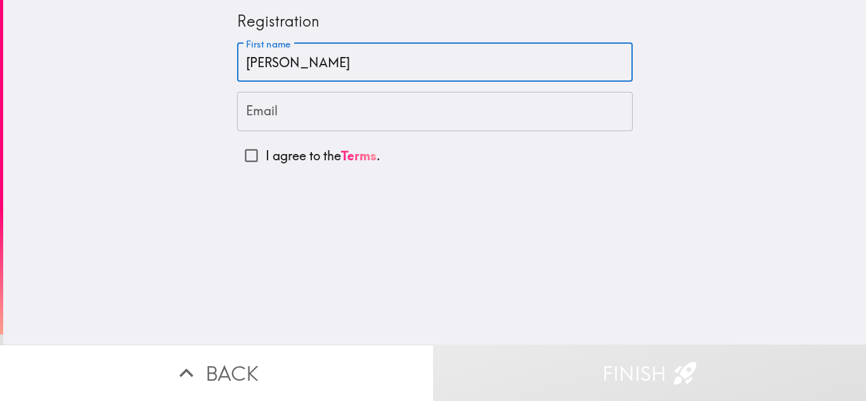
type input "[PERSON_NAME]"
click at [299, 110] on input "Email" at bounding box center [435, 111] width 396 height 39
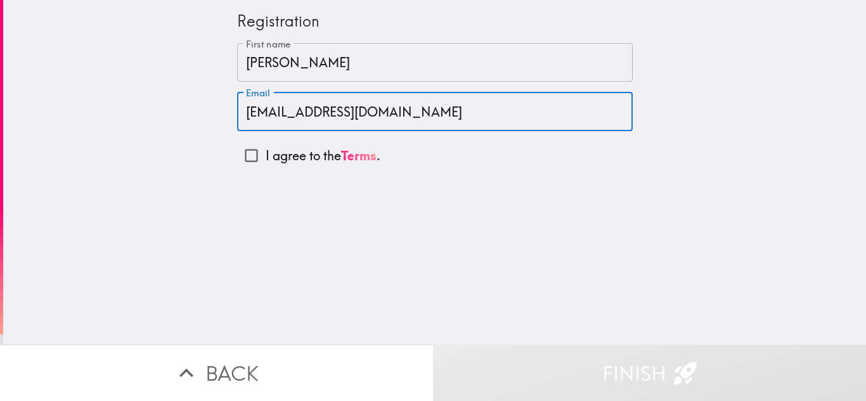
type input "[EMAIL_ADDRESS][DOMAIN_NAME]"
click at [247, 155] on input "I agree to the Terms ." at bounding box center [251, 155] width 29 height 29
checkbox input "true"
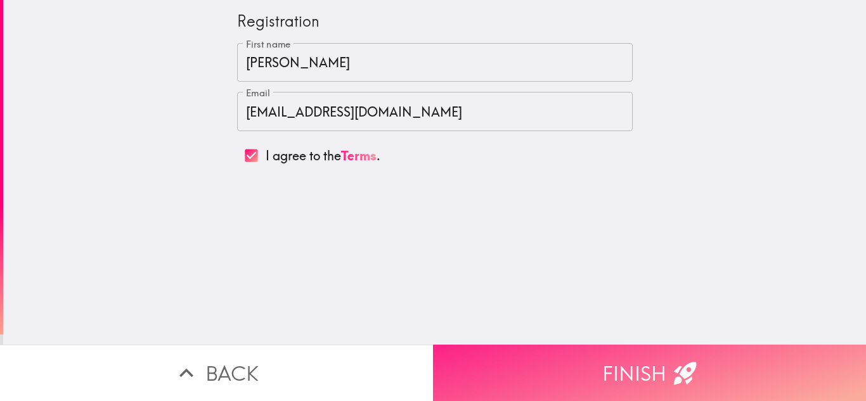
click at [578, 366] on button "Finish" at bounding box center [649, 373] width 433 height 56
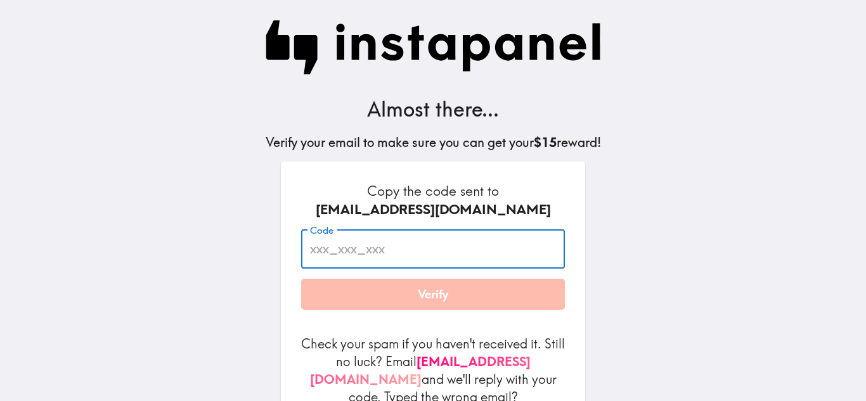
click at [346, 248] on input "Code" at bounding box center [433, 249] width 264 height 39
paste input "57k_A6y_dkn"
type input "57k_A6y_dkn"
click at [443, 298] on button "Verify" at bounding box center [433, 295] width 264 height 32
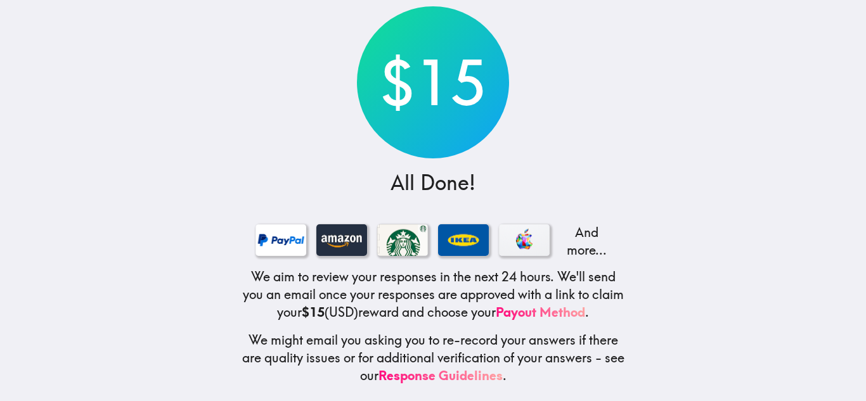
scroll to position [76, 0]
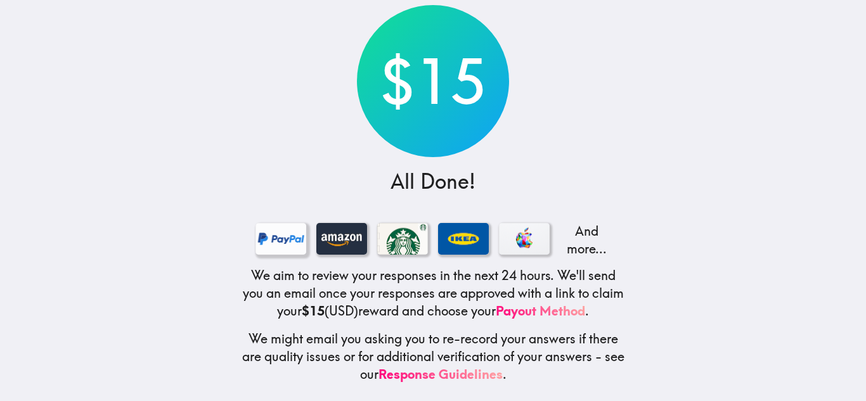
click at [274, 240] on div at bounding box center [281, 239] width 51 height 32
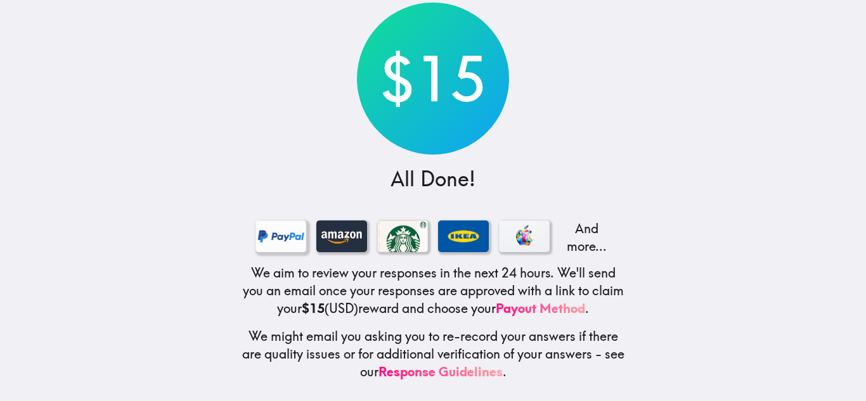
click at [290, 239] on div at bounding box center [281, 237] width 51 height 32
